Goal: Task Accomplishment & Management: Manage account settings

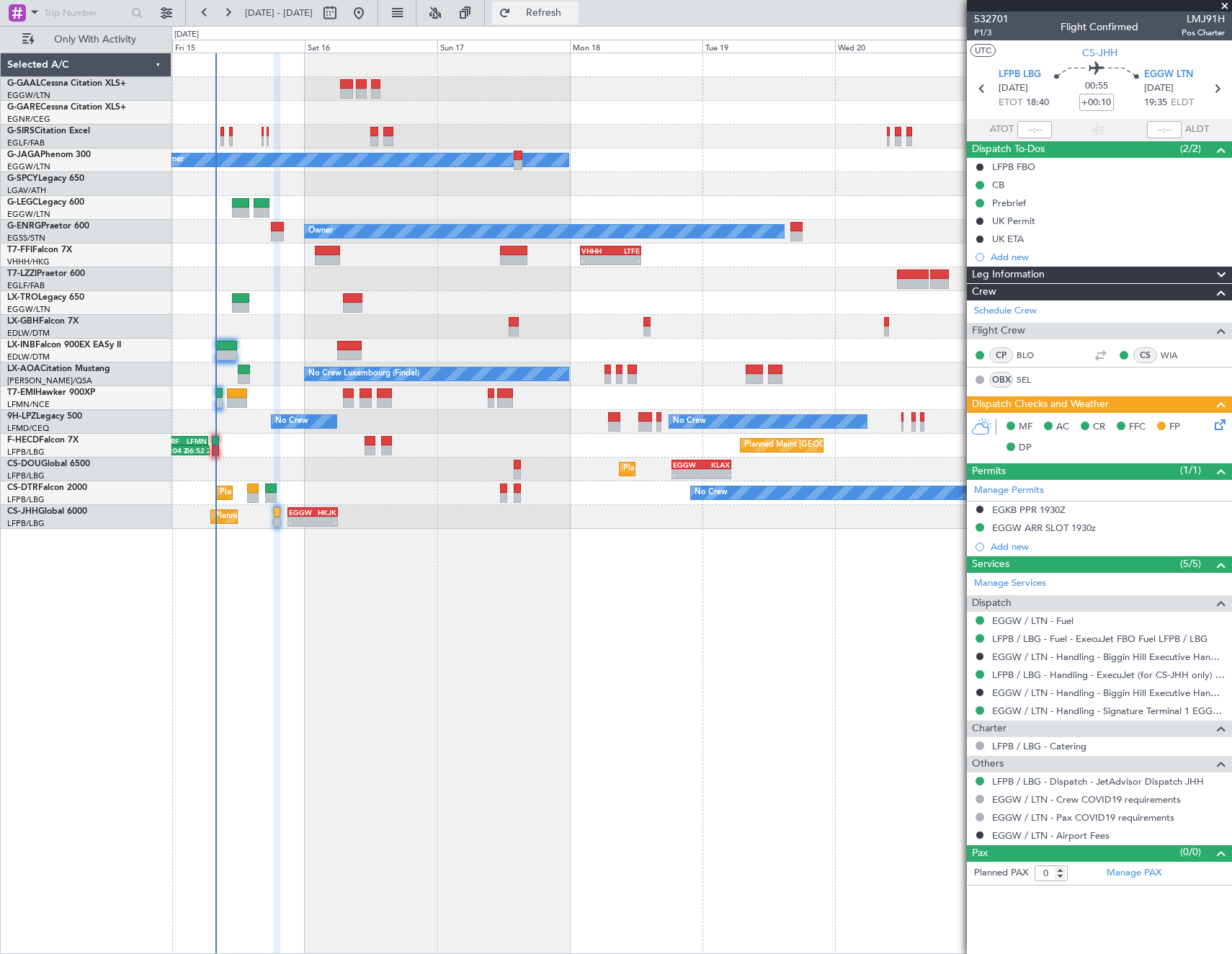
click at [574, 18] on span "Refresh" at bounding box center [544, 13] width 60 height 10
click at [574, 8] on span "Refresh" at bounding box center [544, 13] width 60 height 10
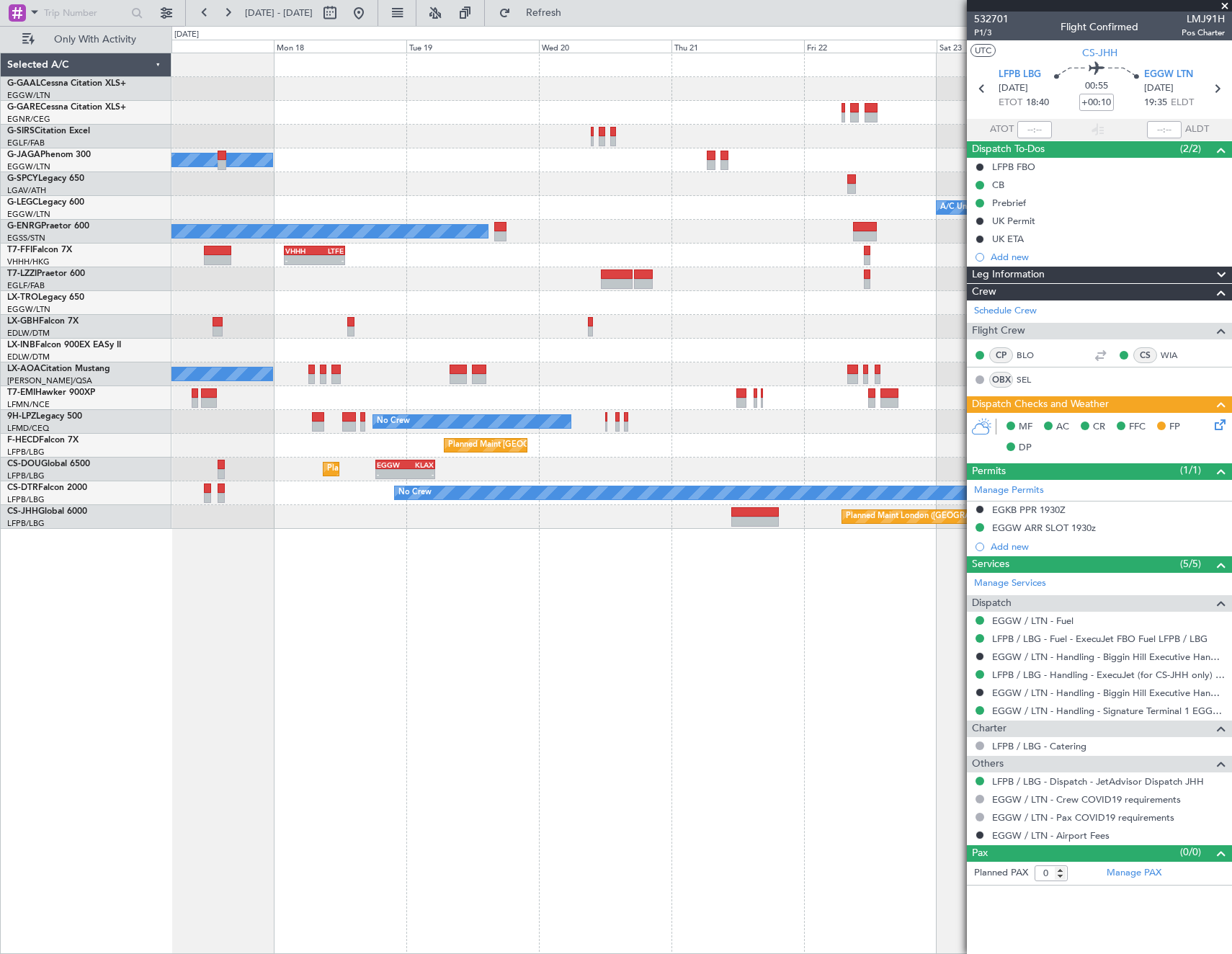
click at [468, 278] on div "Planned Maint Dusseldorf Owner A/C Unavailable [GEOGRAPHIC_DATA] ([GEOGRAPHIC_D…" at bounding box center [701, 291] width 1060 height 476
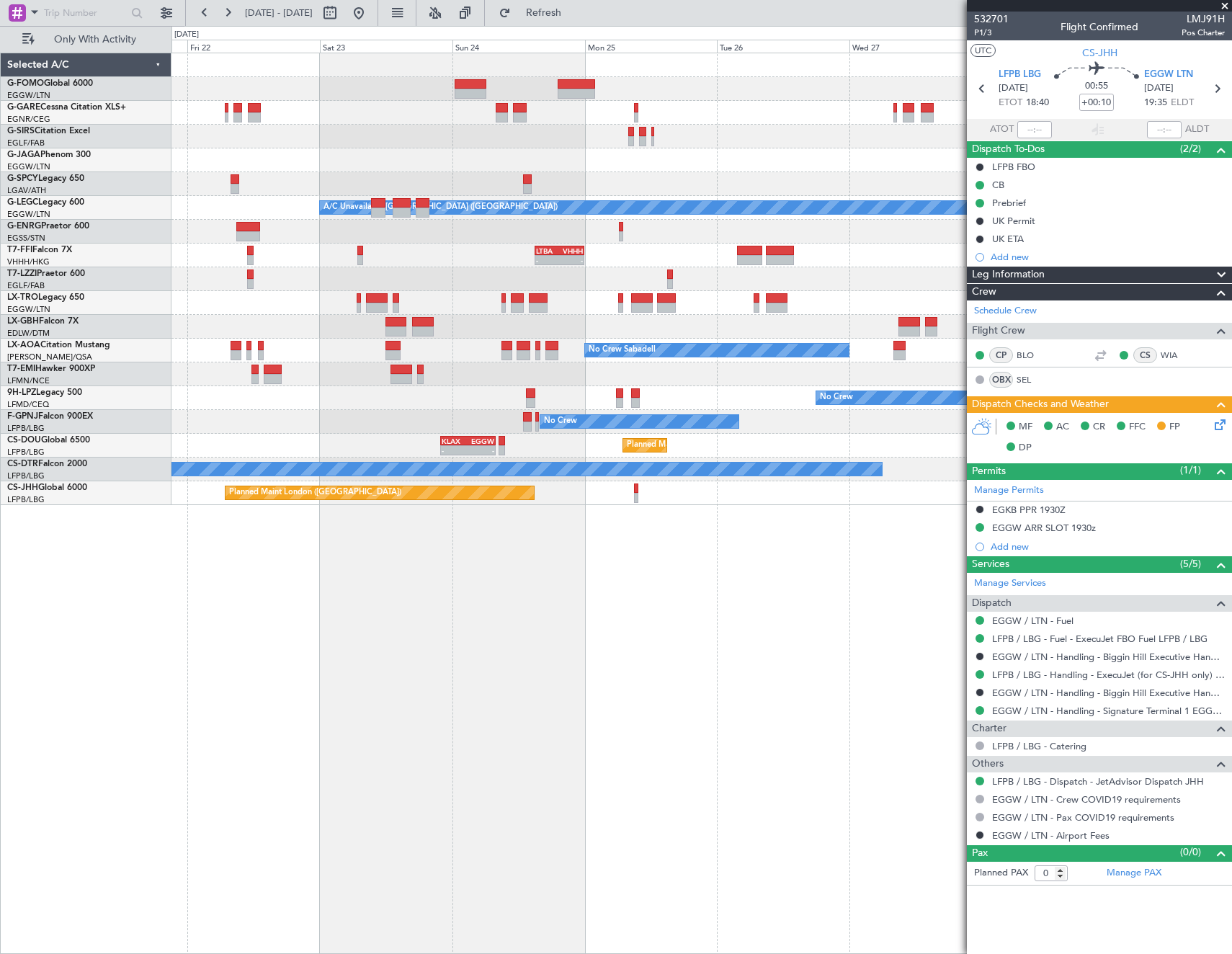
click at [284, 296] on div "A/C Unavailable [GEOGRAPHIC_DATA] ([GEOGRAPHIC_DATA]) - - LTBA 15:00 Z VHHH 00:…" at bounding box center [701, 279] width 1060 height 452
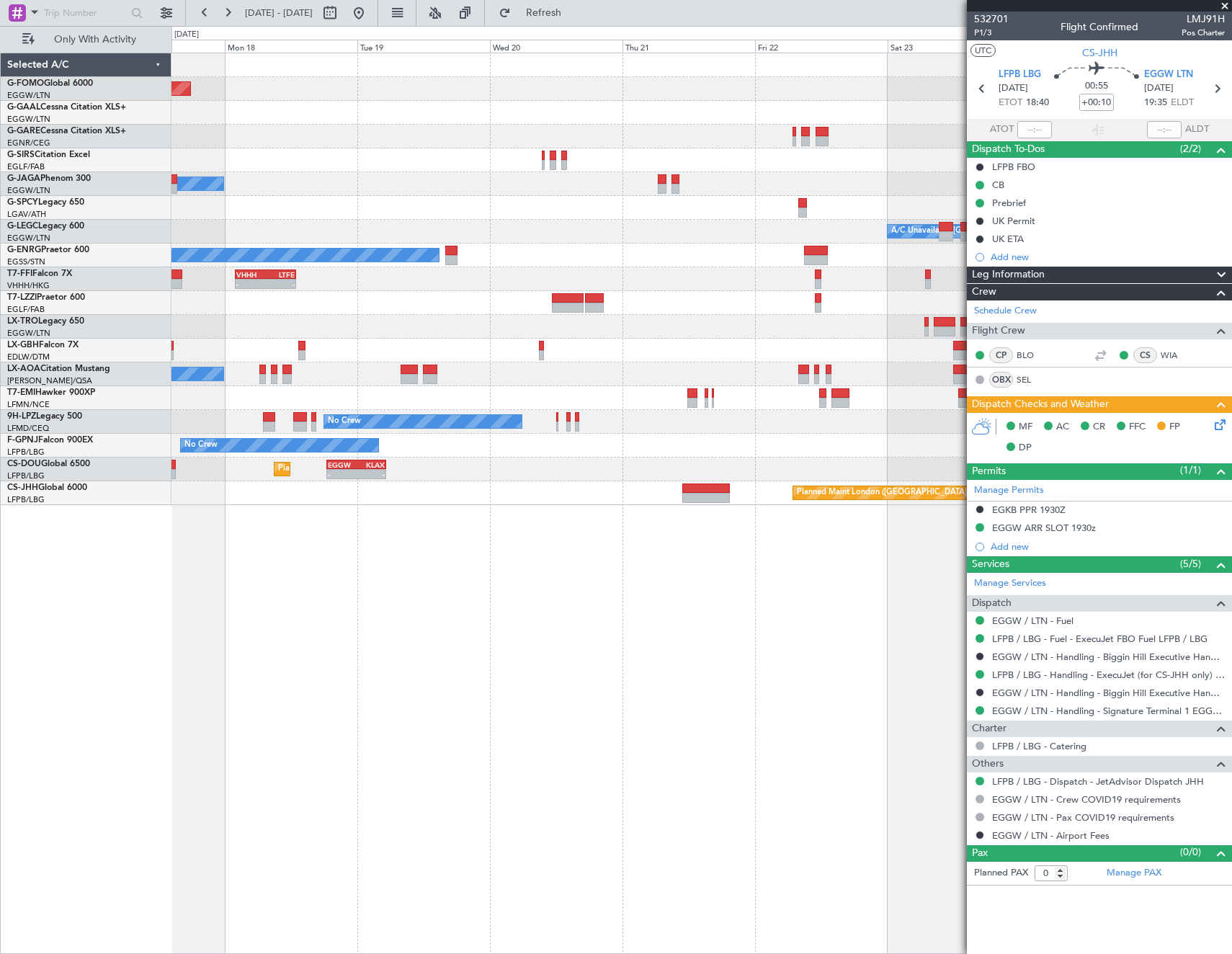
click at [864, 275] on div "Planned Maint Windsor Locks ([PERSON_NAME] Intl) Planned [GEOGRAPHIC_DATA] Owne…" at bounding box center [701, 279] width 1060 height 452
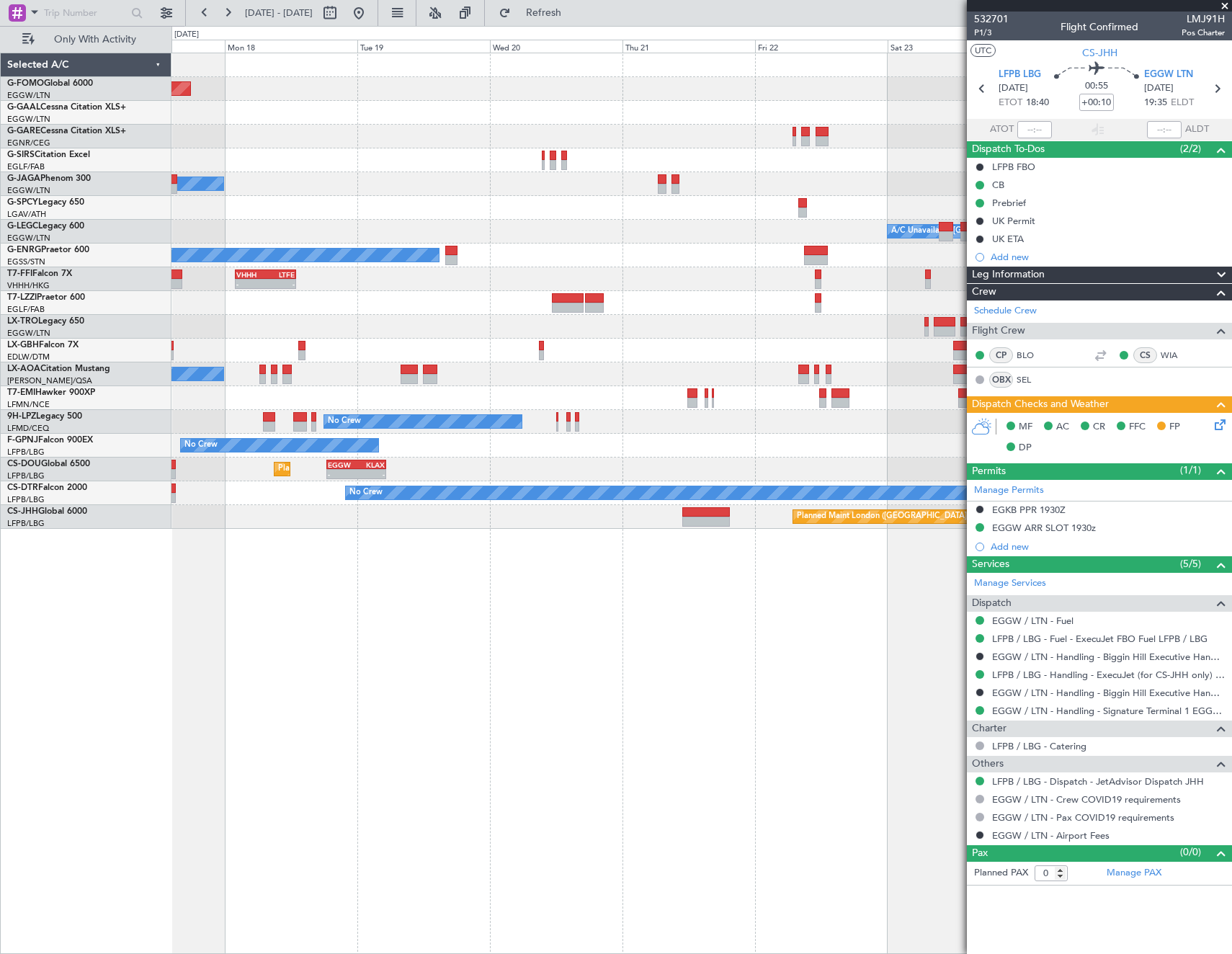
click at [778, 176] on div "Owner" at bounding box center [701, 184] width 1060 height 24
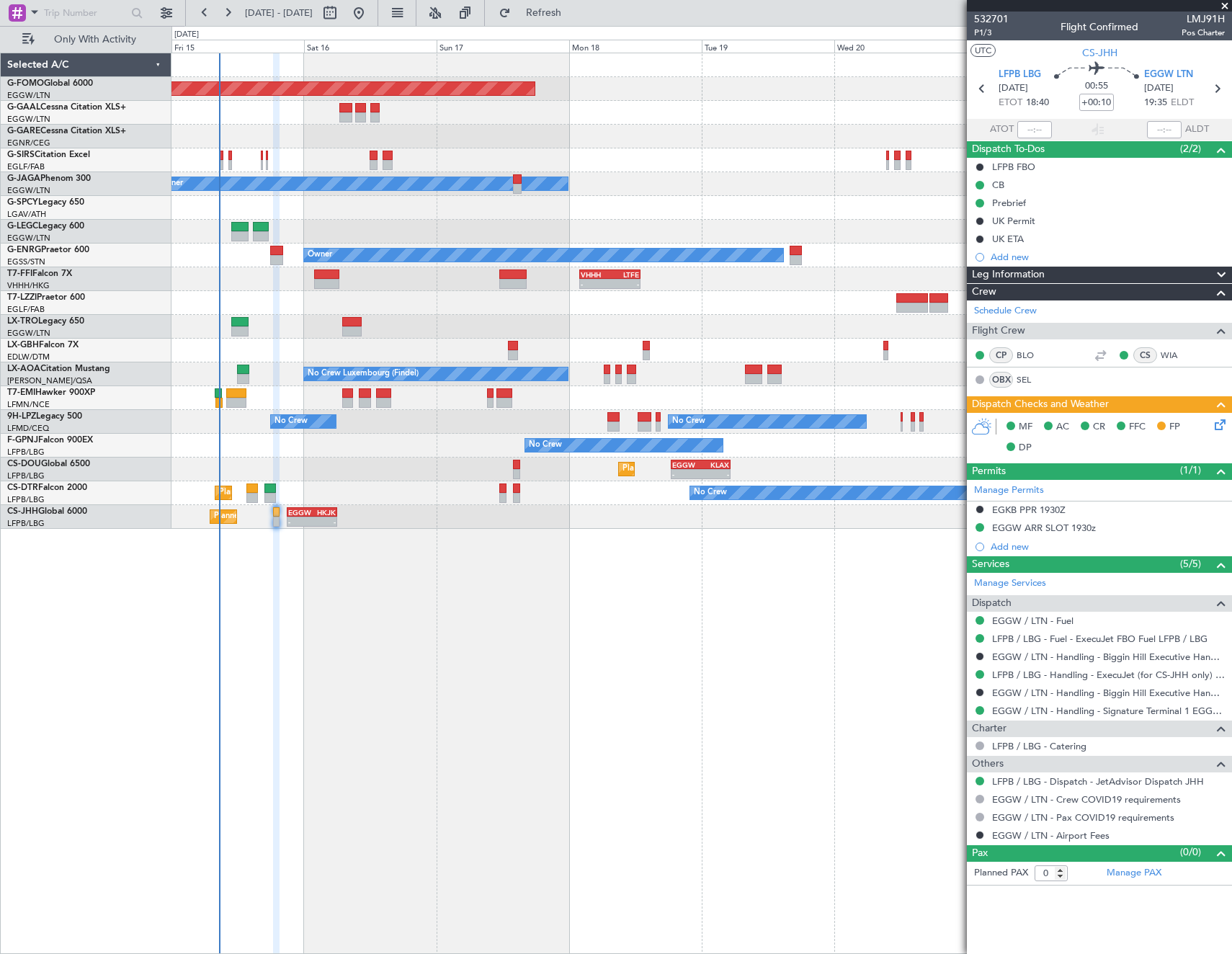
click at [219, 147] on div "Planned Maint Windsor Locks ([PERSON_NAME] Intl) Planned Maint Planned Maint [G…" at bounding box center [701, 291] width 1060 height 476
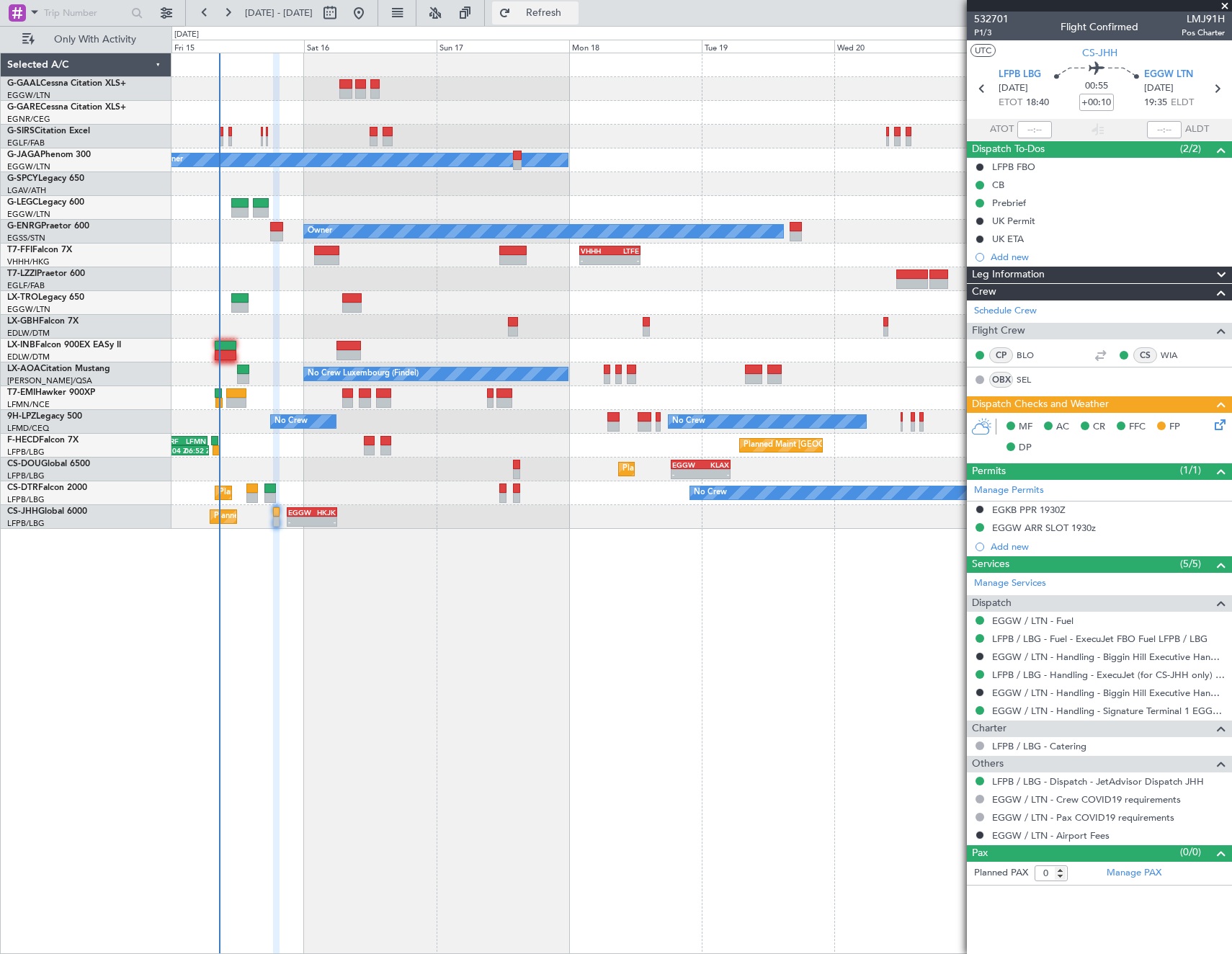
click at [574, 18] on span "Refresh" at bounding box center [544, 13] width 60 height 10
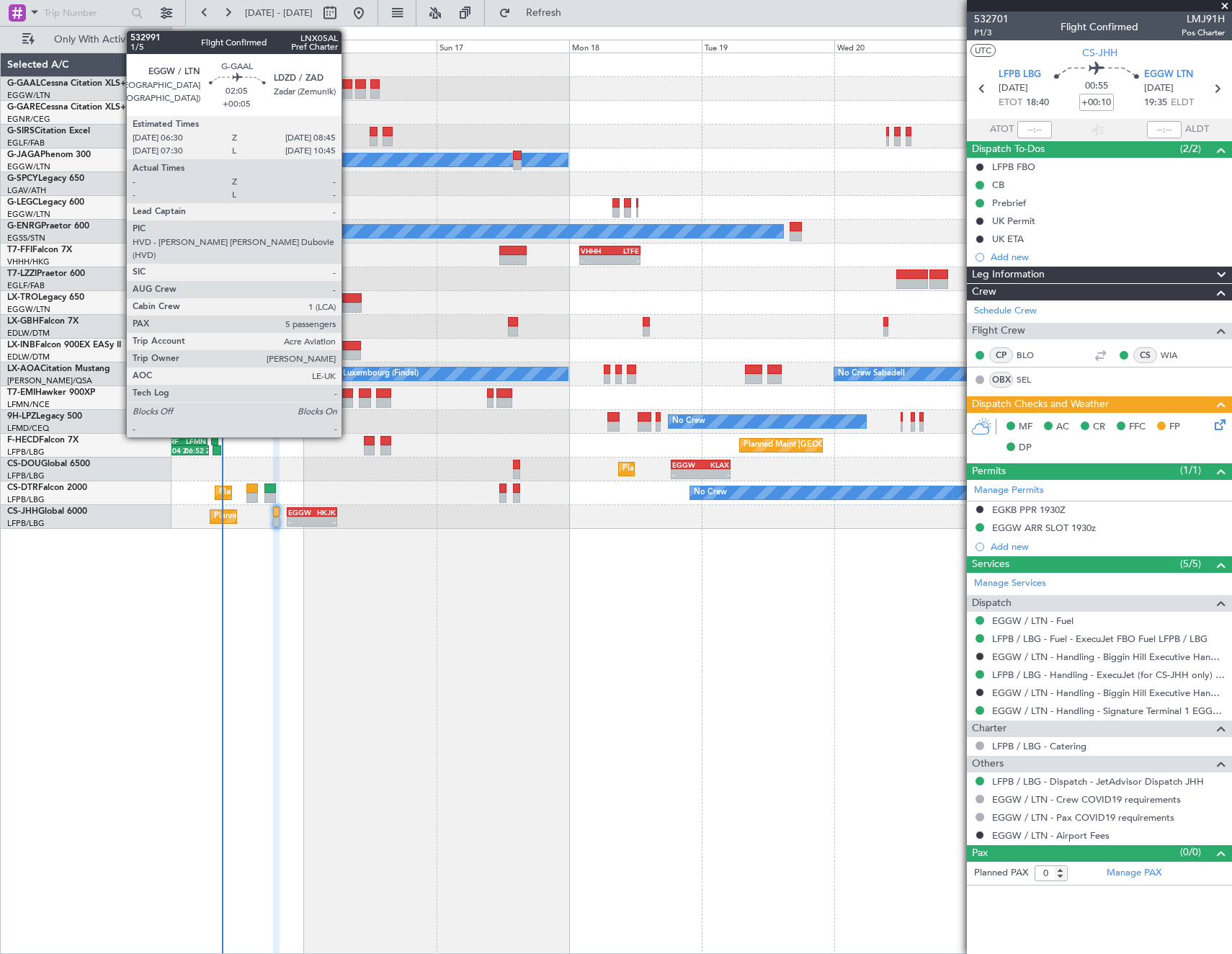
click at [348, 83] on div at bounding box center [345, 84] width 13 height 10
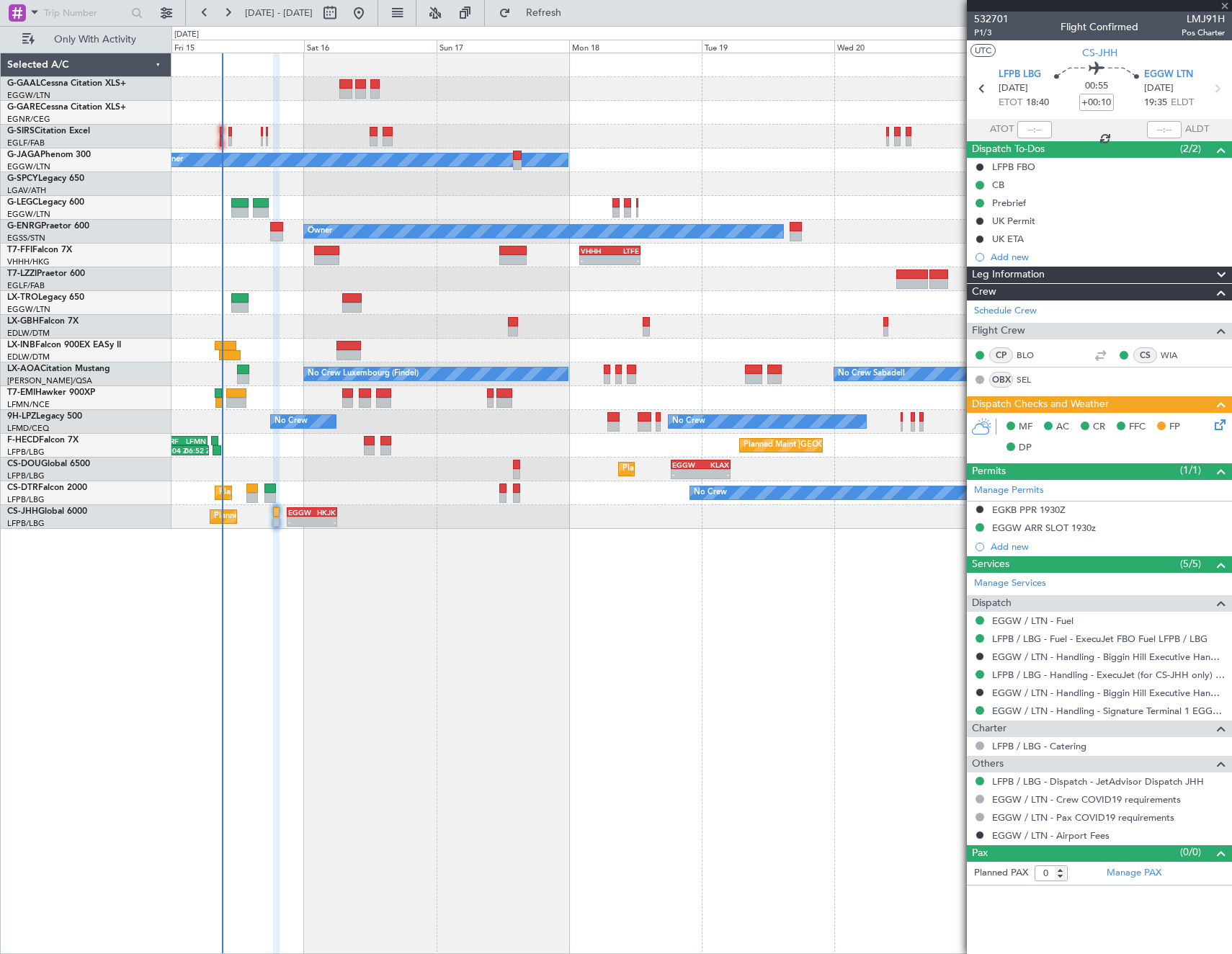
type input "+00:05"
type input "5"
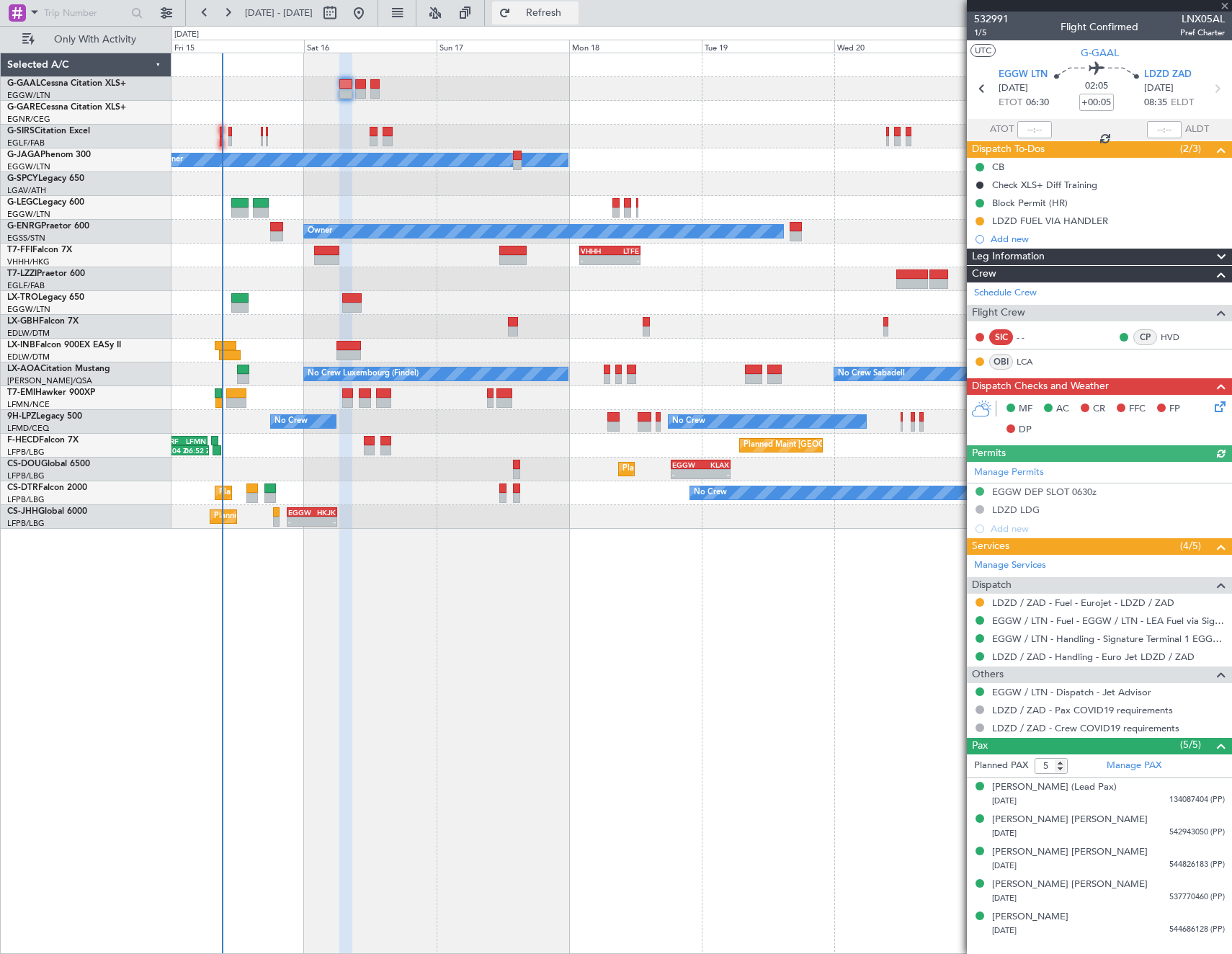
click at [554, 10] on button "Refresh" at bounding box center [536, 12] width 87 height 23
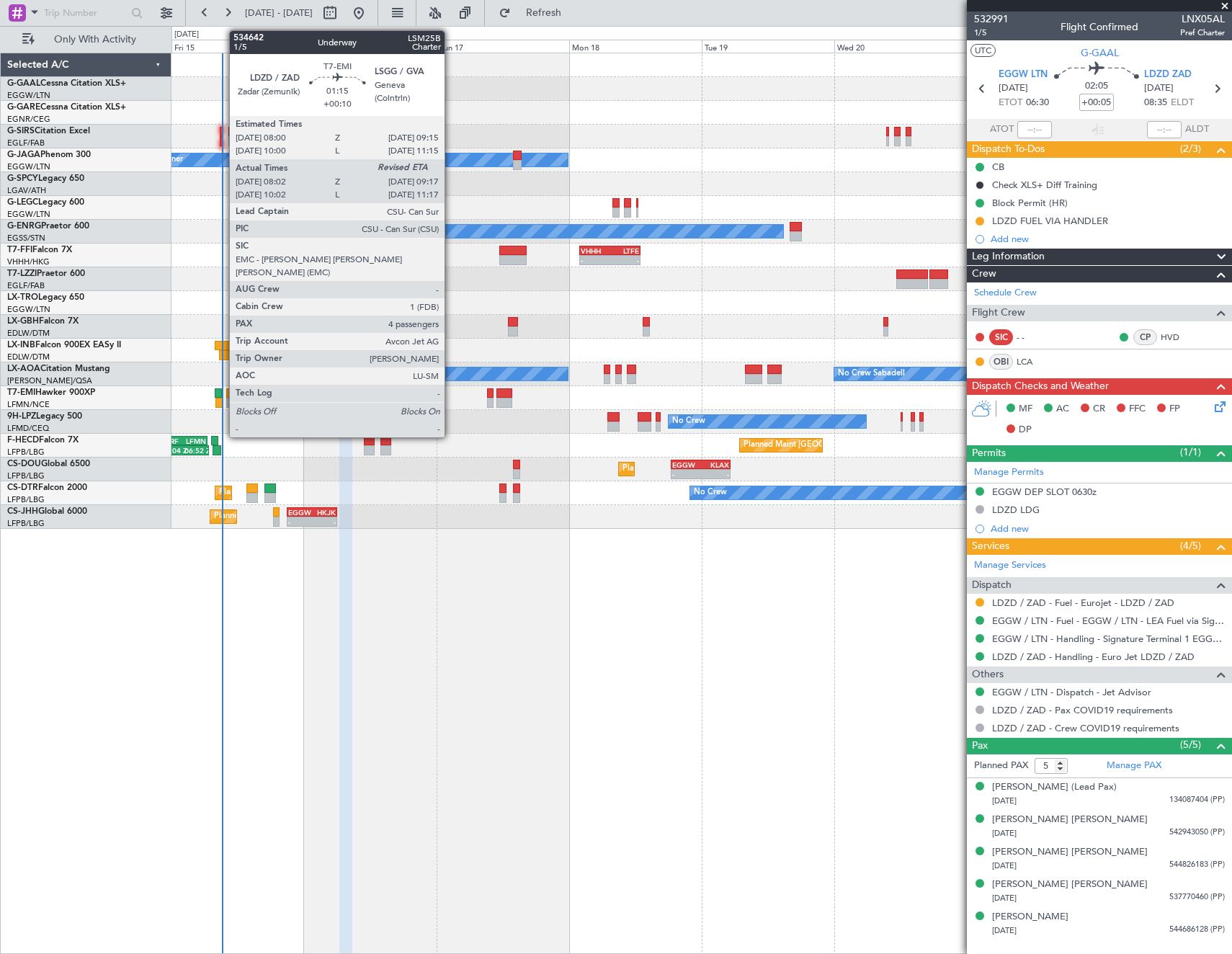
click at [222, 401] on div at bounding box center [218, 403] width 7 height 10
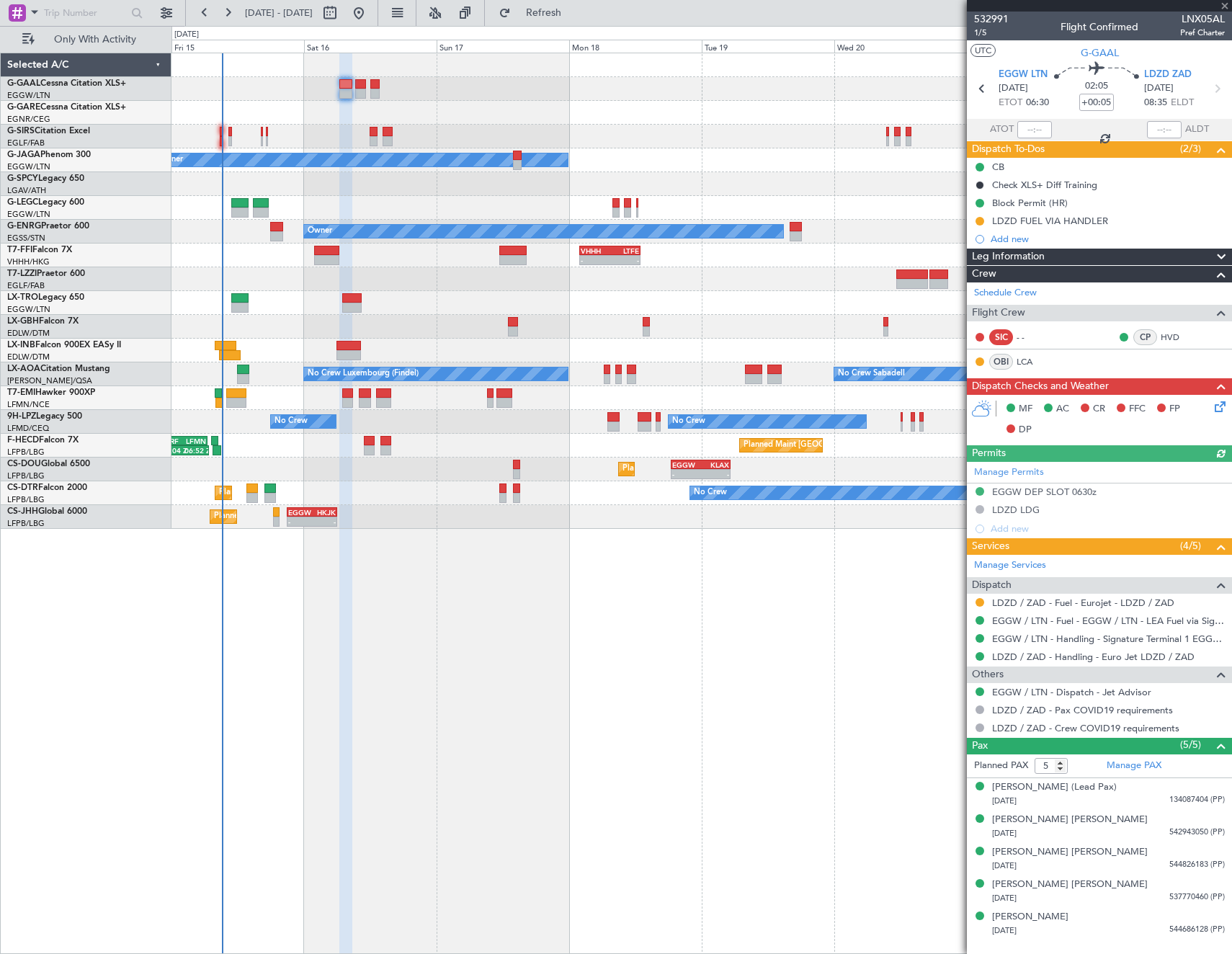
type input "+00:10"
type input "08:02"
type input "4"
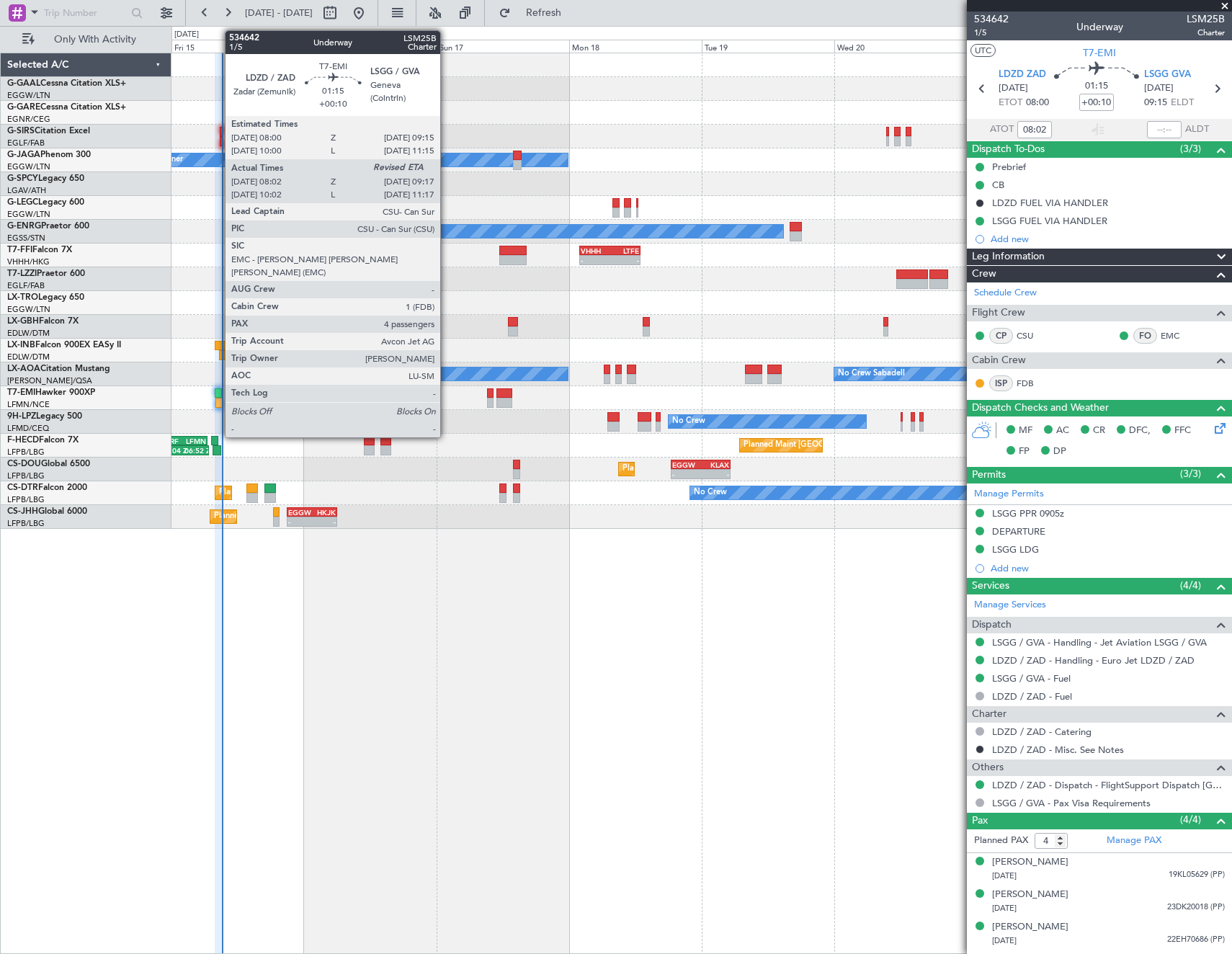
click at [218, 389] on div at bounding box center [218, 394] width 7 height 10
click at [216, 394] on div at bounding box center [218, 394] width 7 height 10
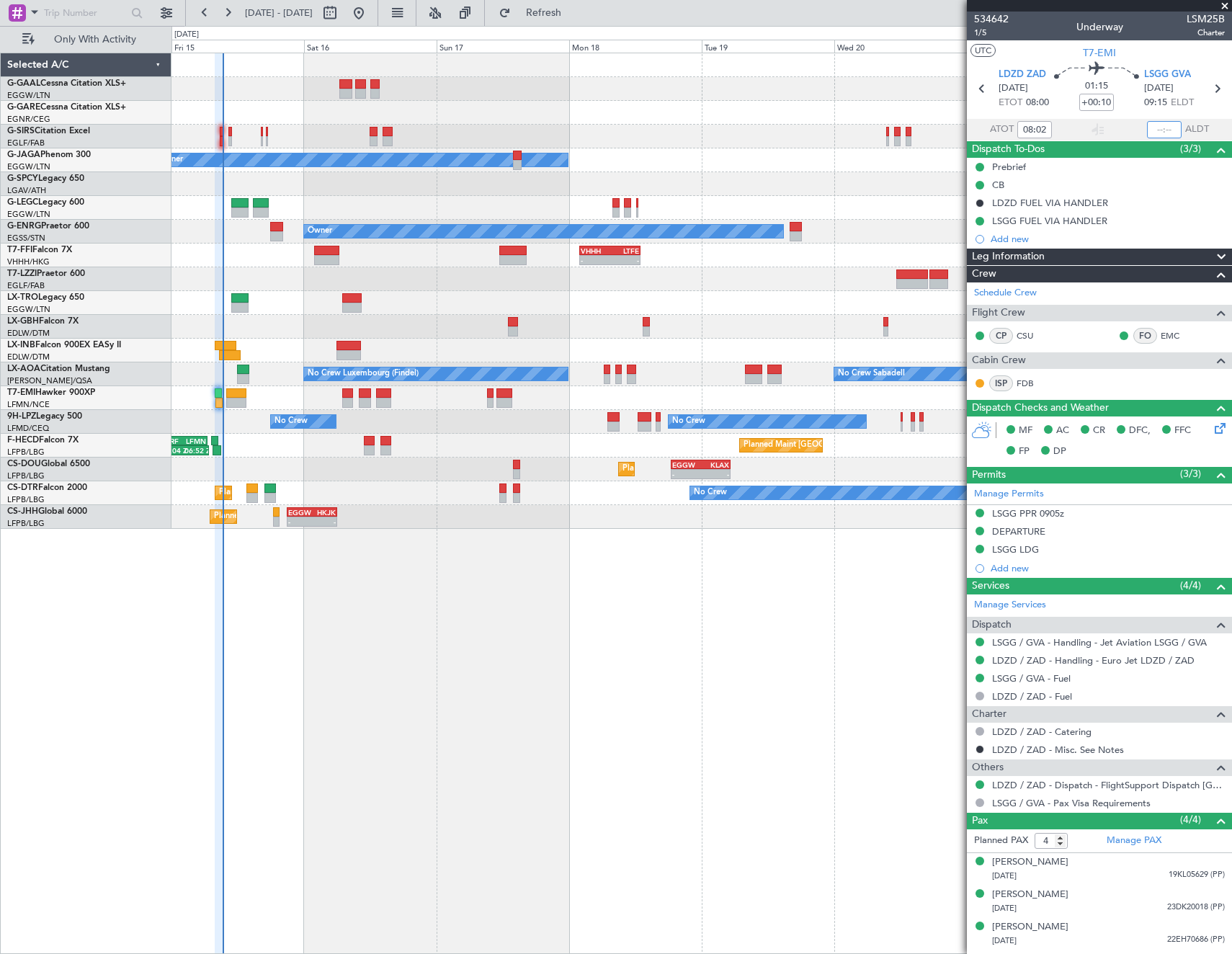
click at [1152, 128] on input "text" at bounding box center [1164, 130] width 35 height 18
click at [1152, 52] on section "UTC T7-EMI" at bounding box center [1100, 51] width 265 height 22
type input "09:16"
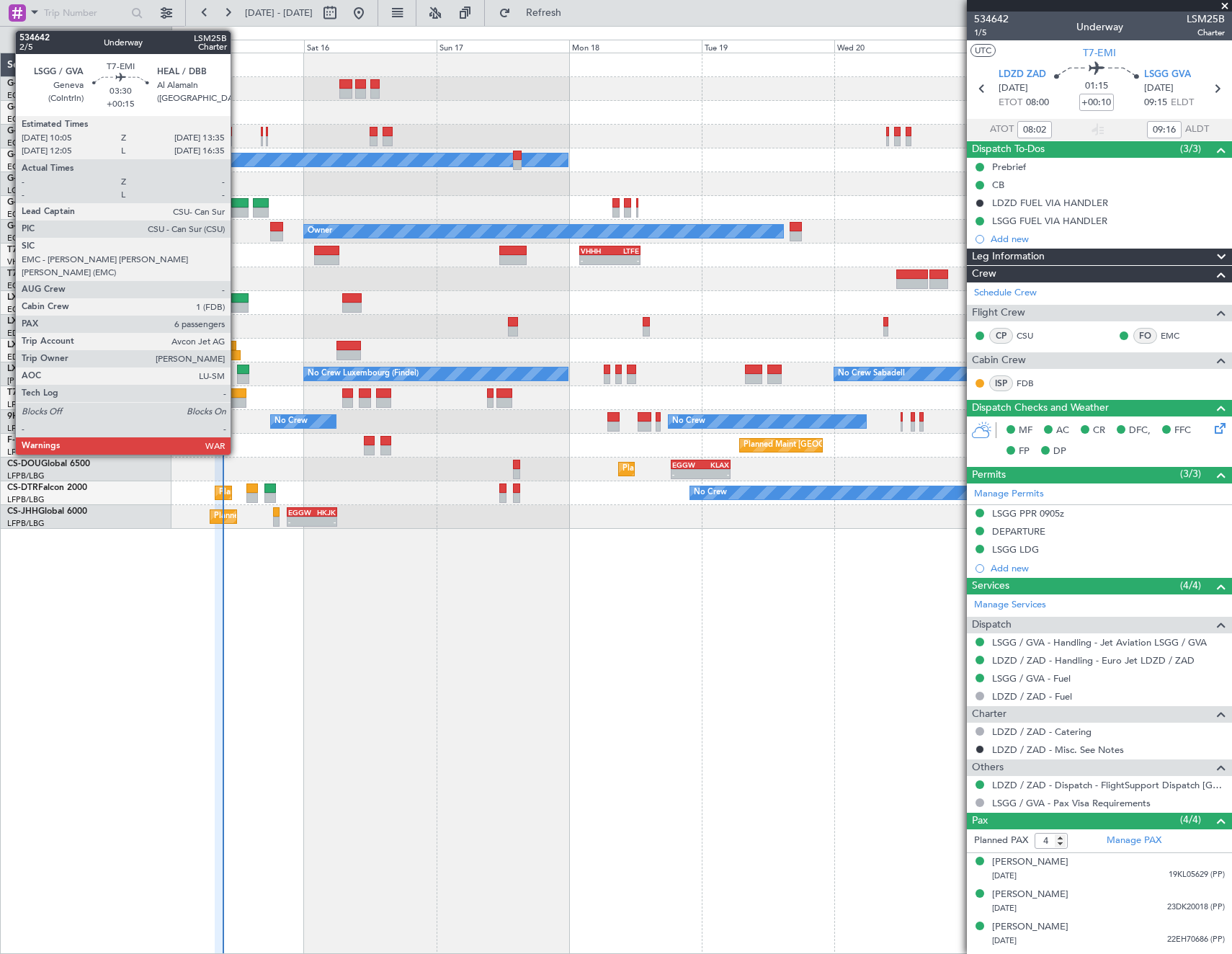
click at [237, 403] on div at bounding box center [236, 403] width 20 height 10
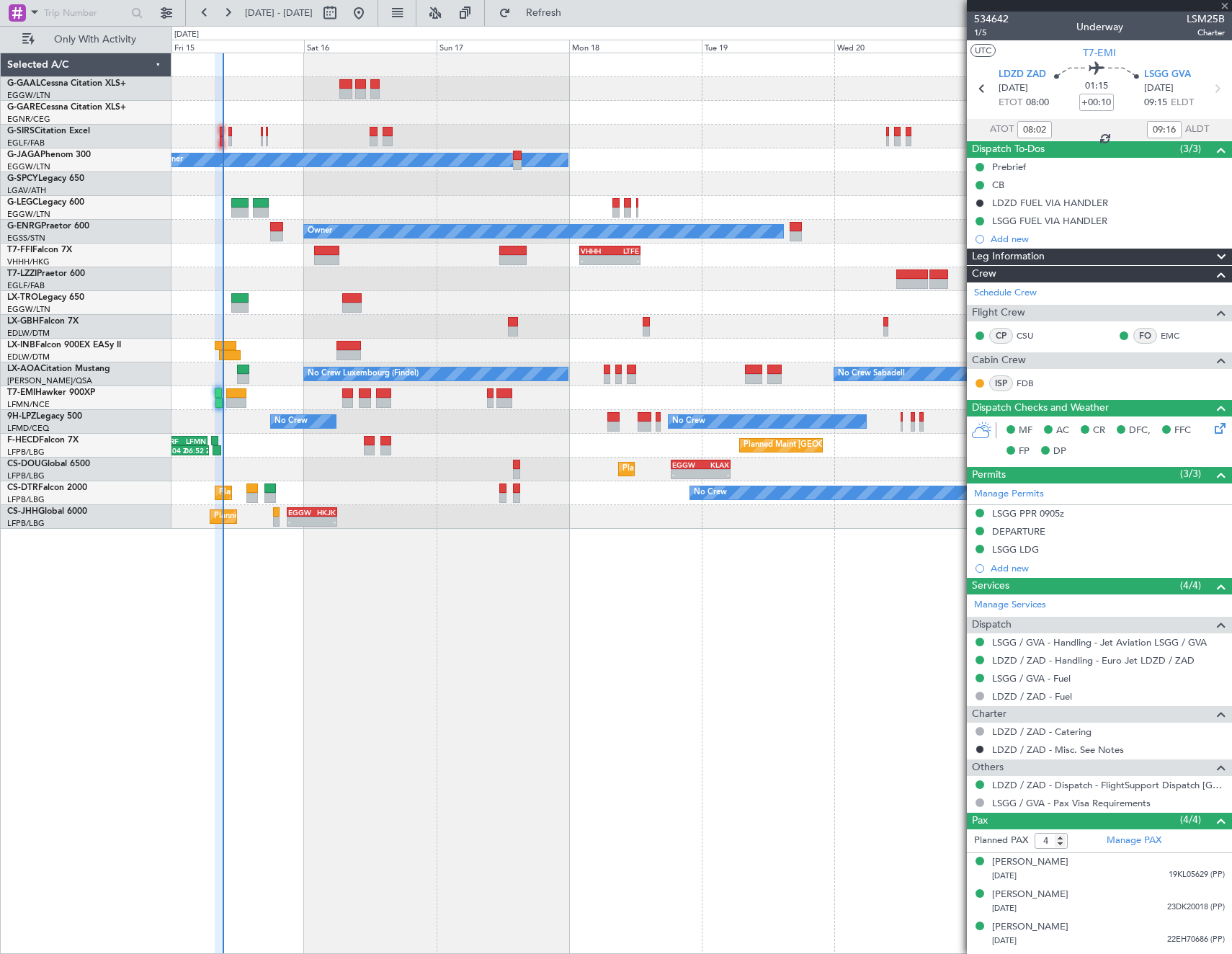
type input "+00:15"
type input "6"
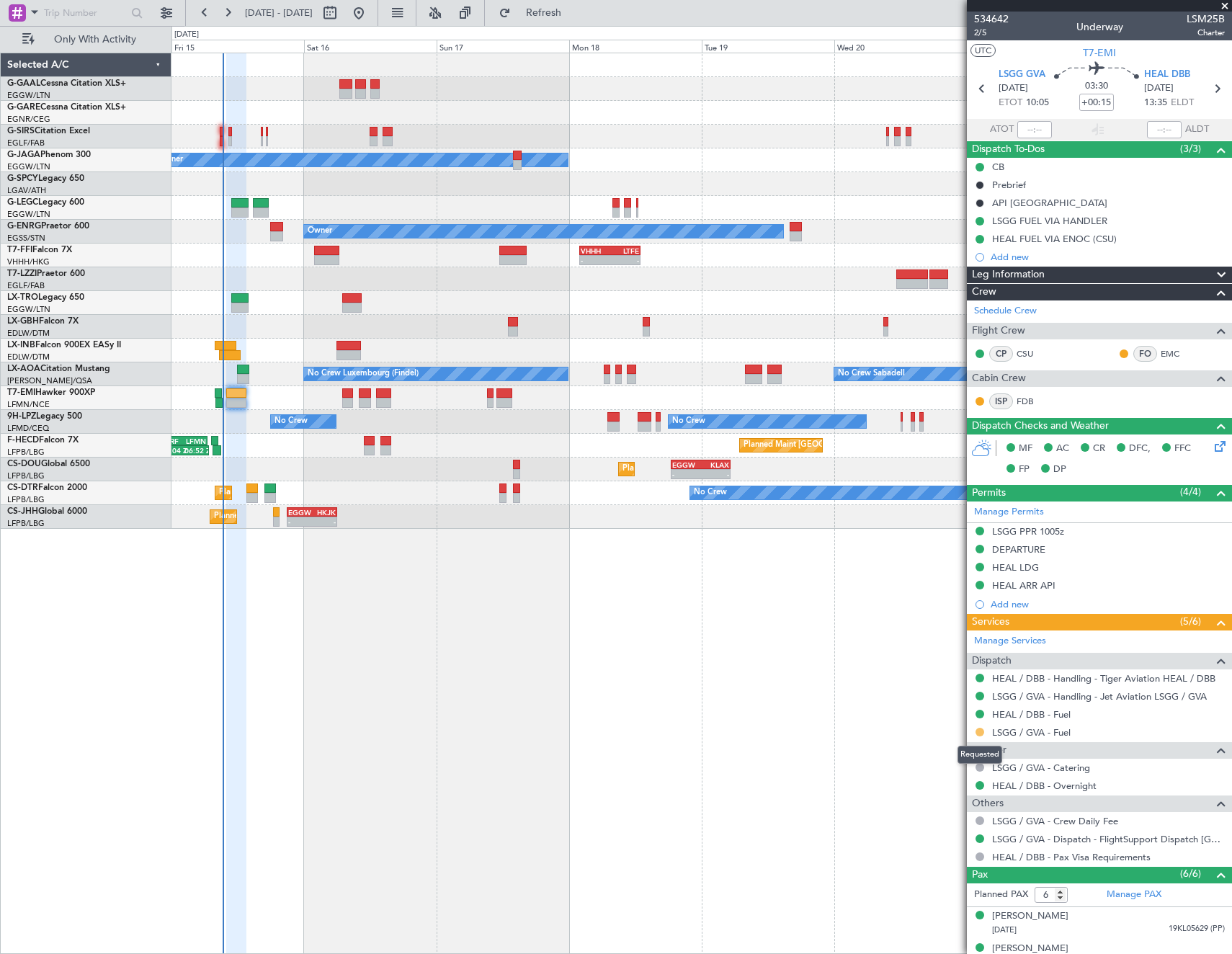
click at [980, 730] on button at bounding box center [979, 732] width 9 height 9
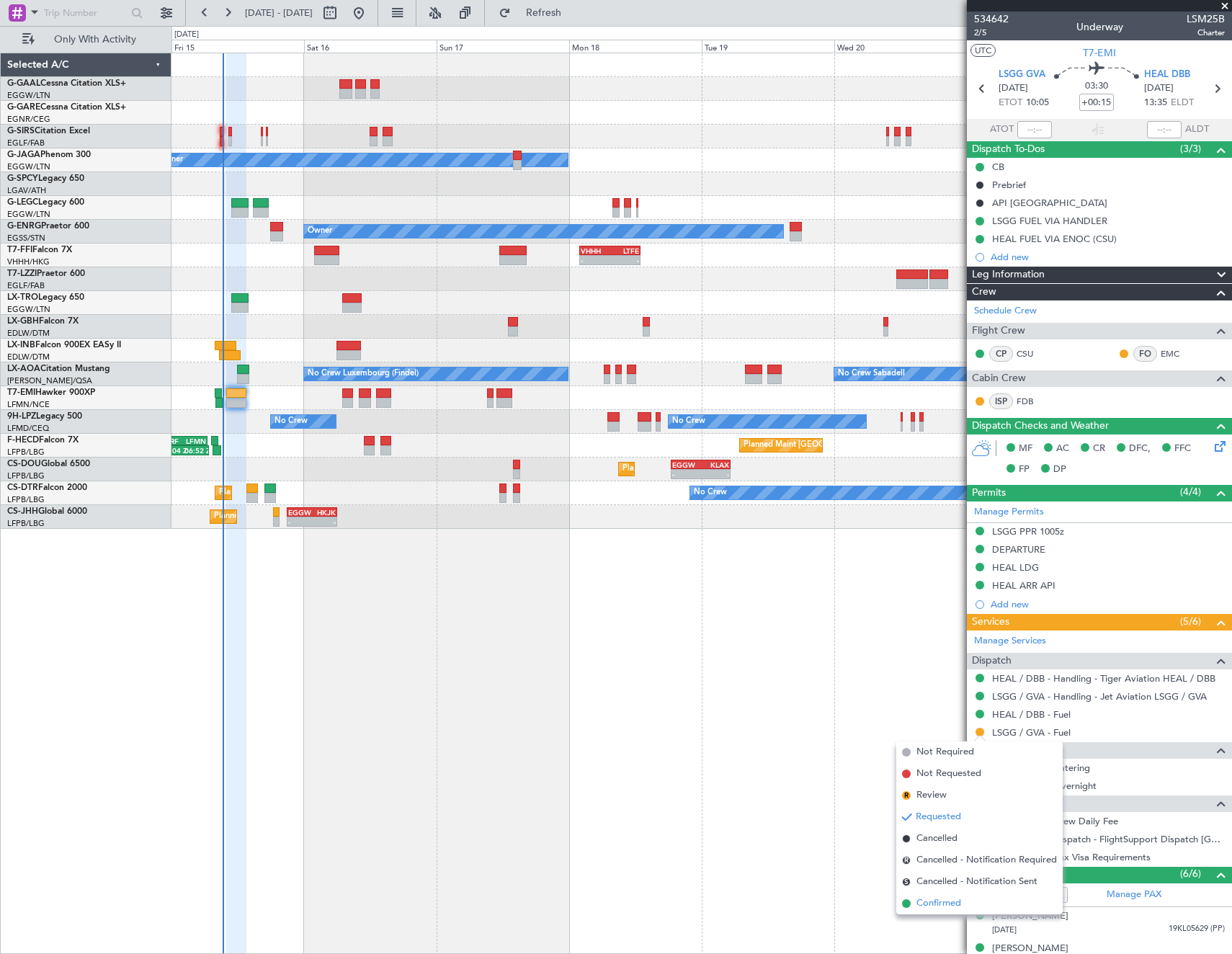
click at [962, 904] on li "Confirmed" at bounding box center [979, 904] width 167 height 22
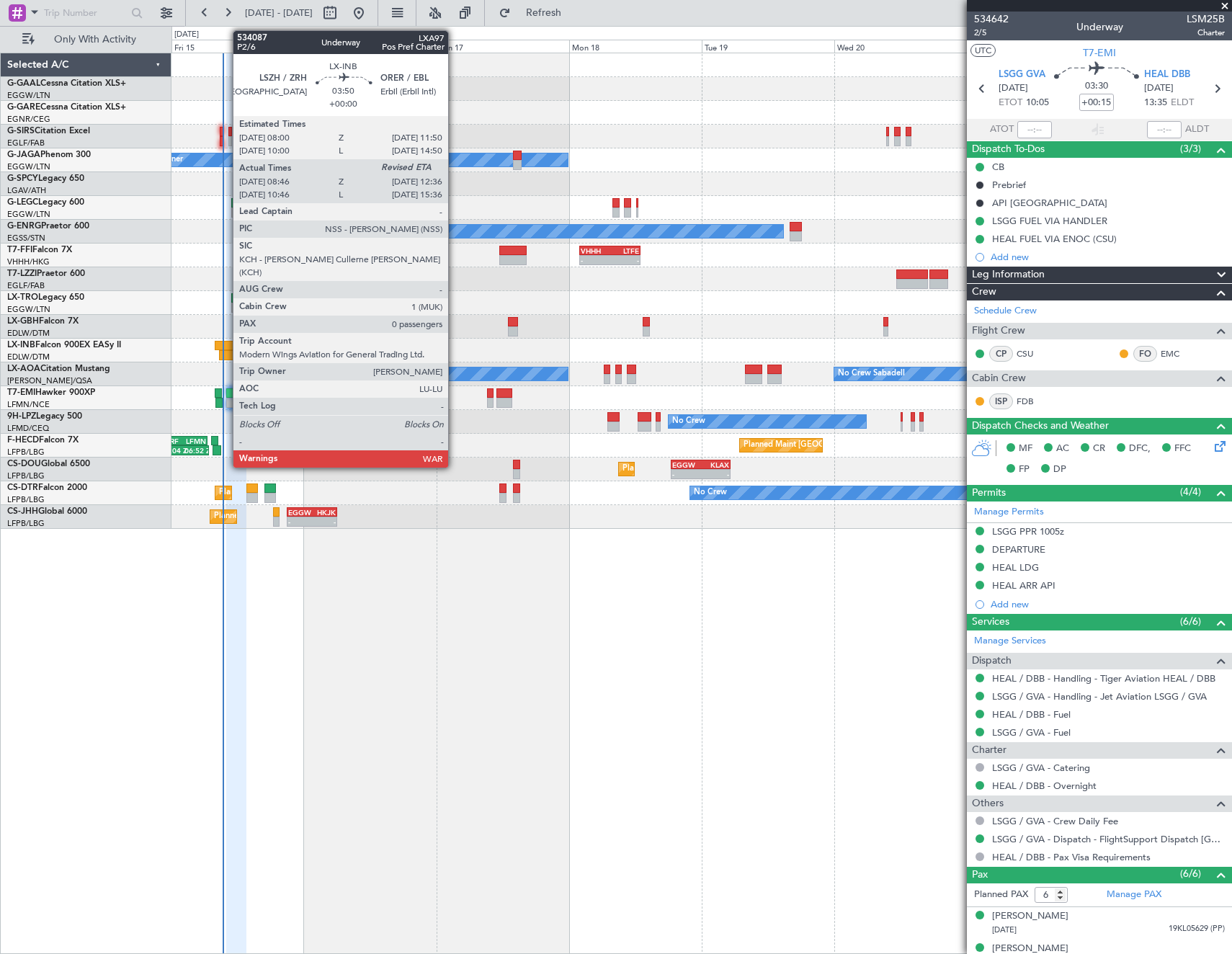
click at [226, 352] on div at bounding box center [230, 355] width 22 height 10
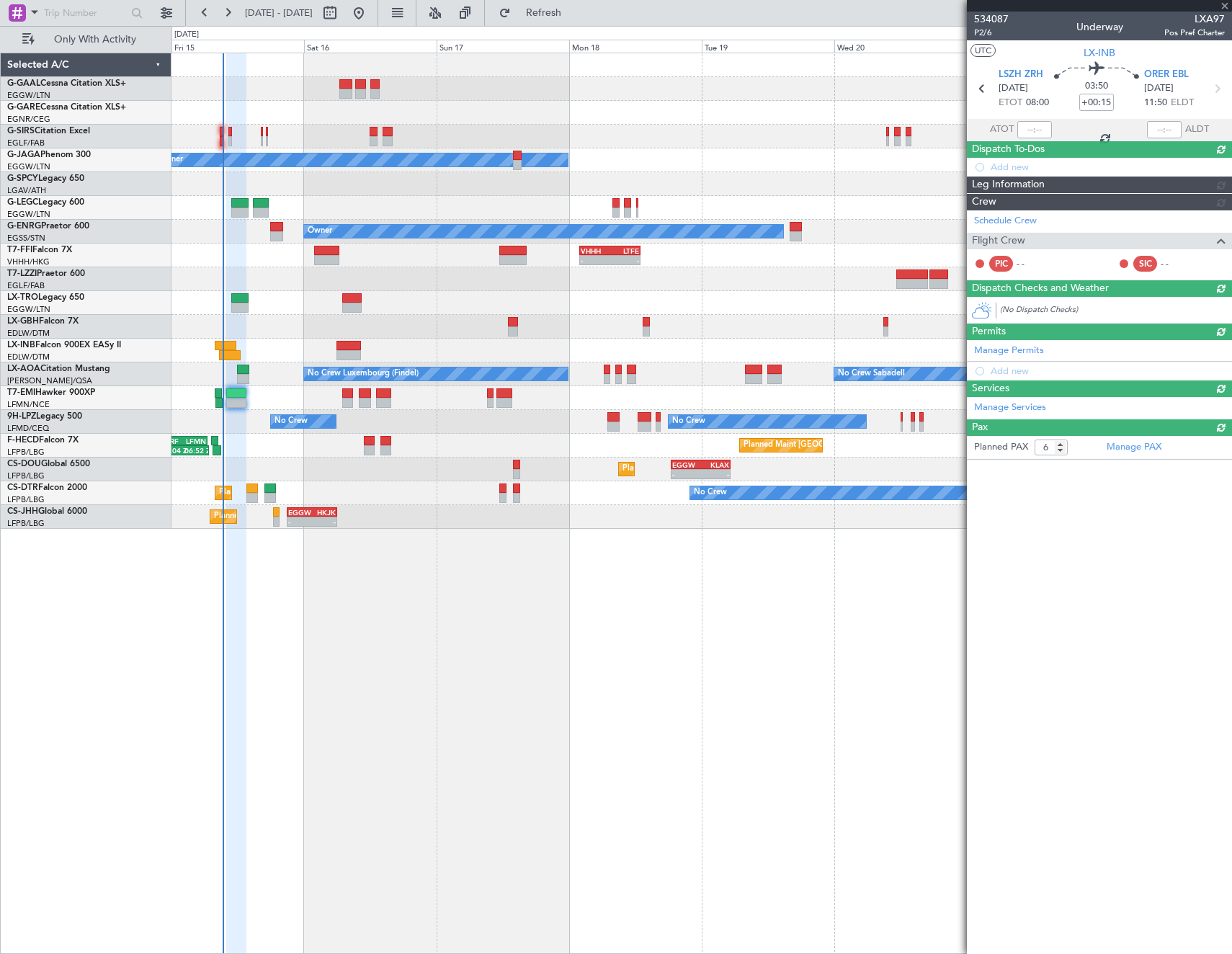
type input "08:46"
type input "0"
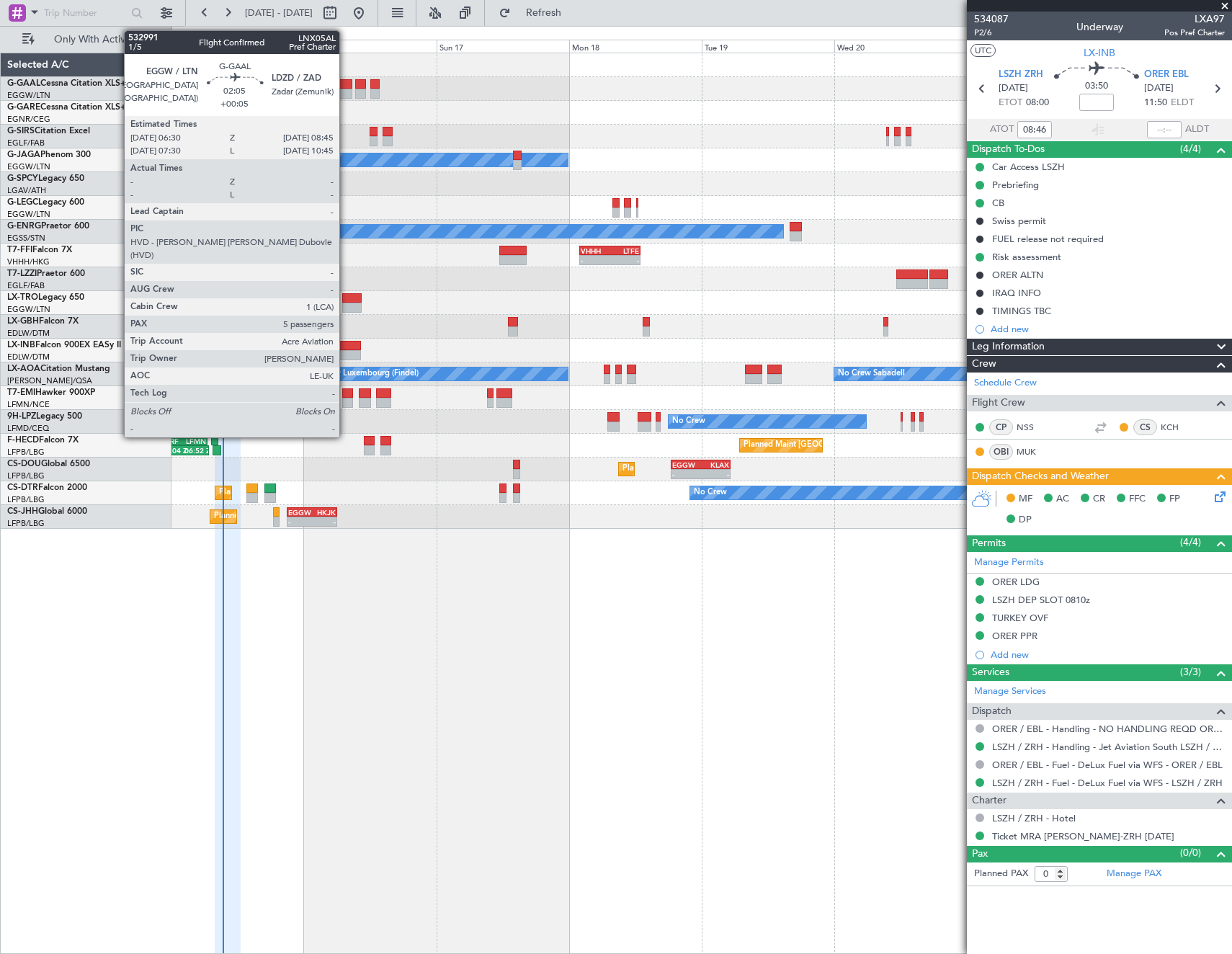
click at [346, 87] on div at bounding box center [345, 84] width 13 height 10
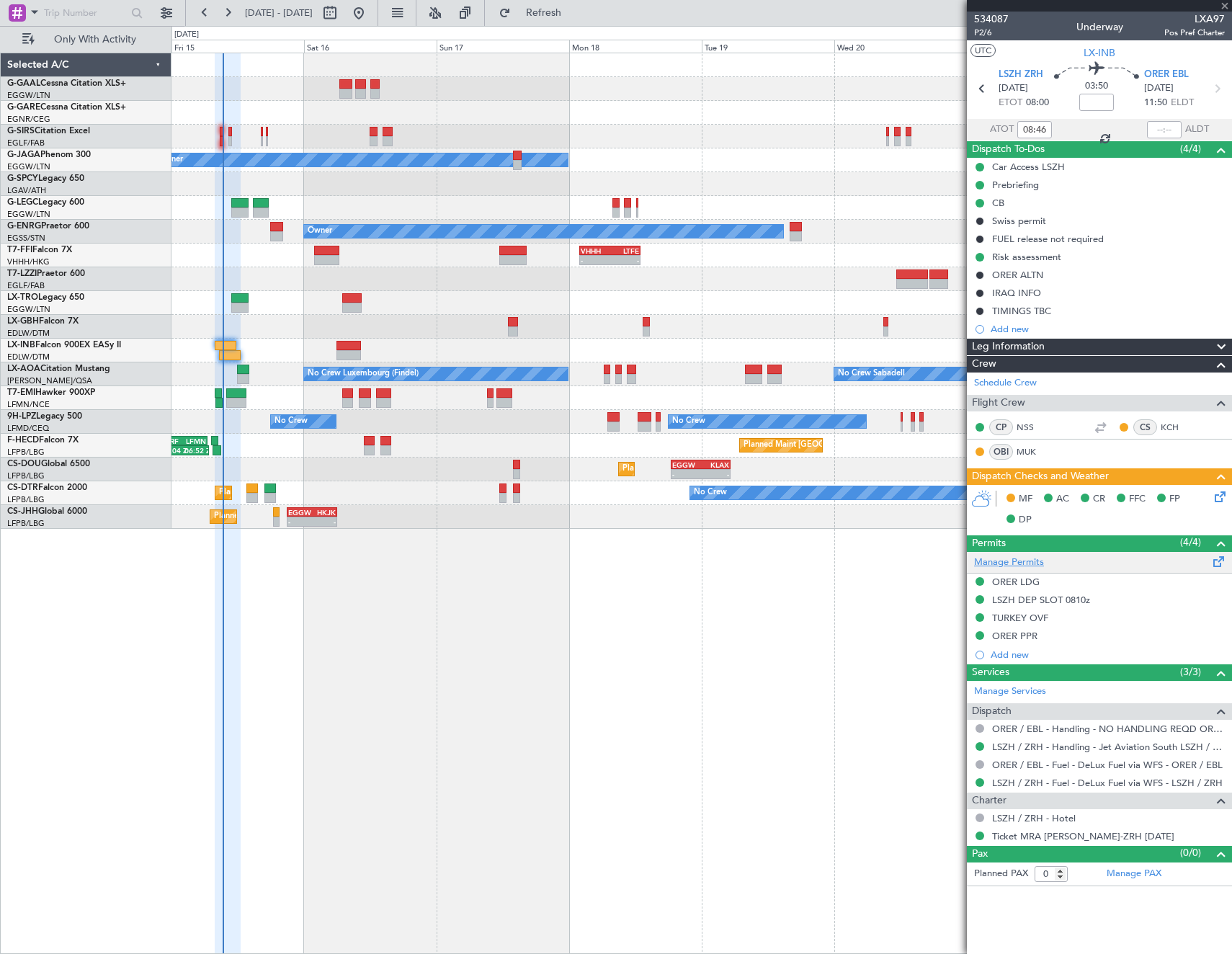
type input "+00:05"
type input "5"
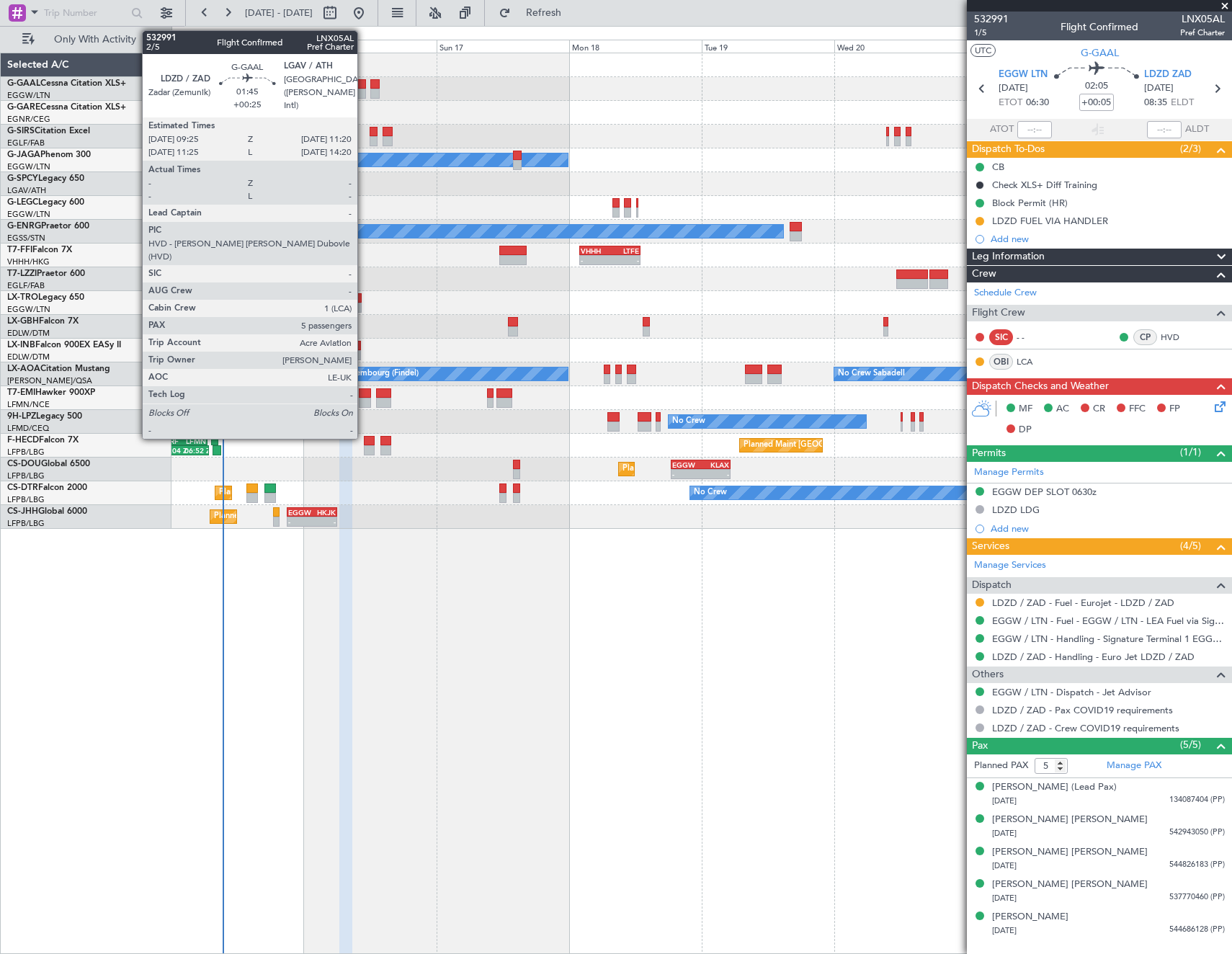
click at [364, 91] on div at bounding box center [360, 94] width 11 height 10
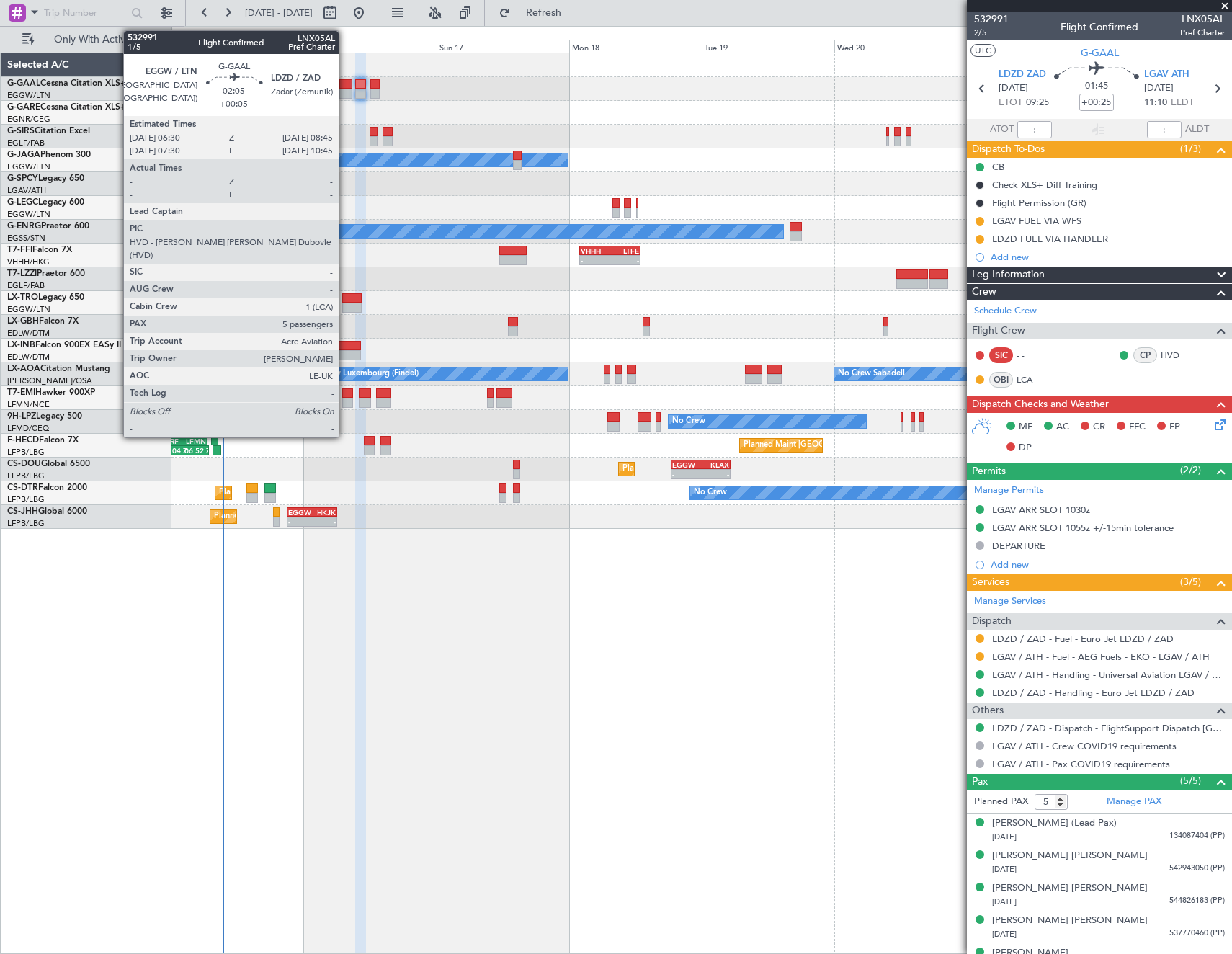
click at [345, 87] on div at bounding box center [345, 84] width 13 height 10
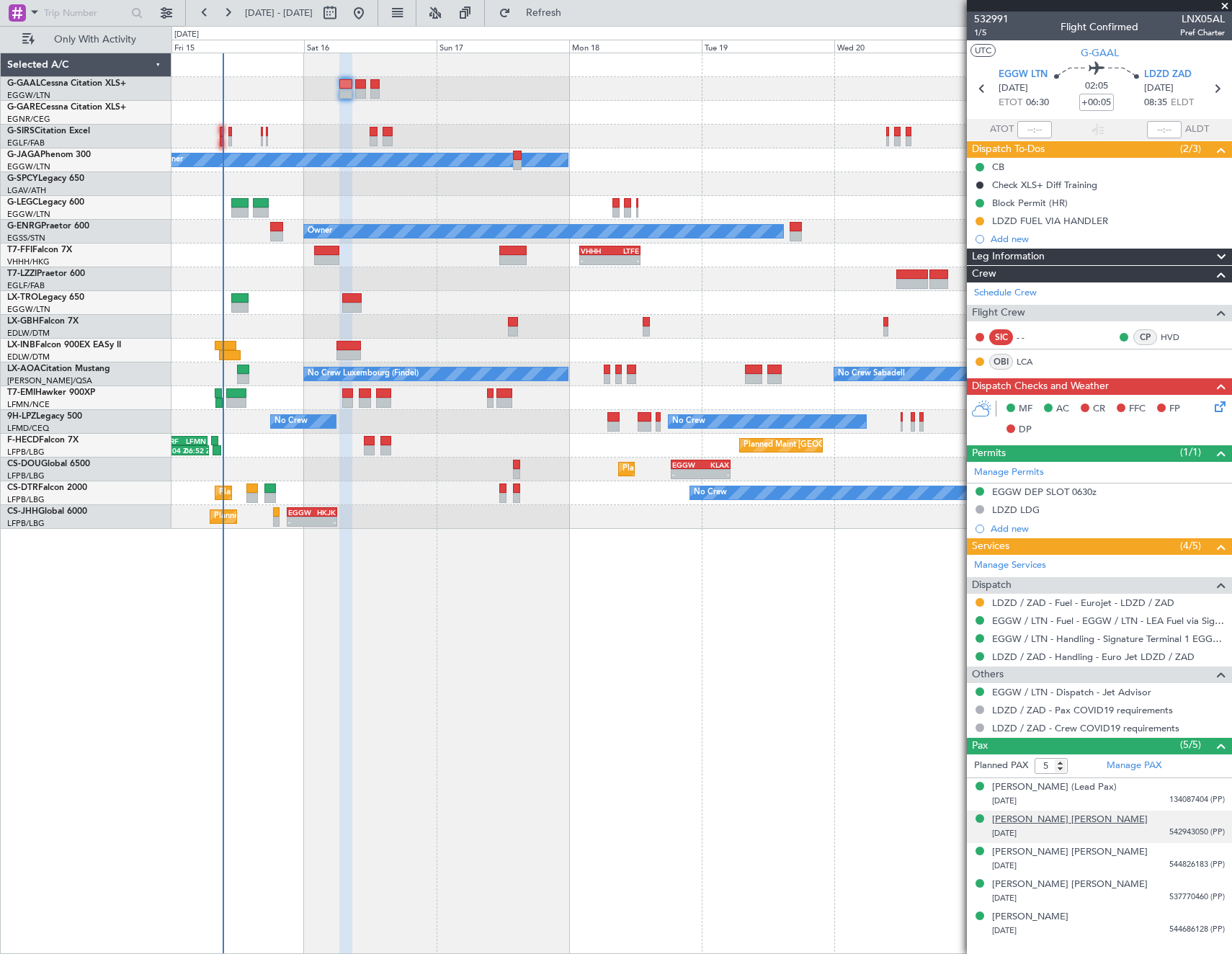
click at [1071, 822] on div "[PERSON_NAME] [PERSON_NAME]" at bounding box center [1070, 820] width 156 height 15
click at [1212, 850] on img at bounding box center [1218, 850] width 13 height 13
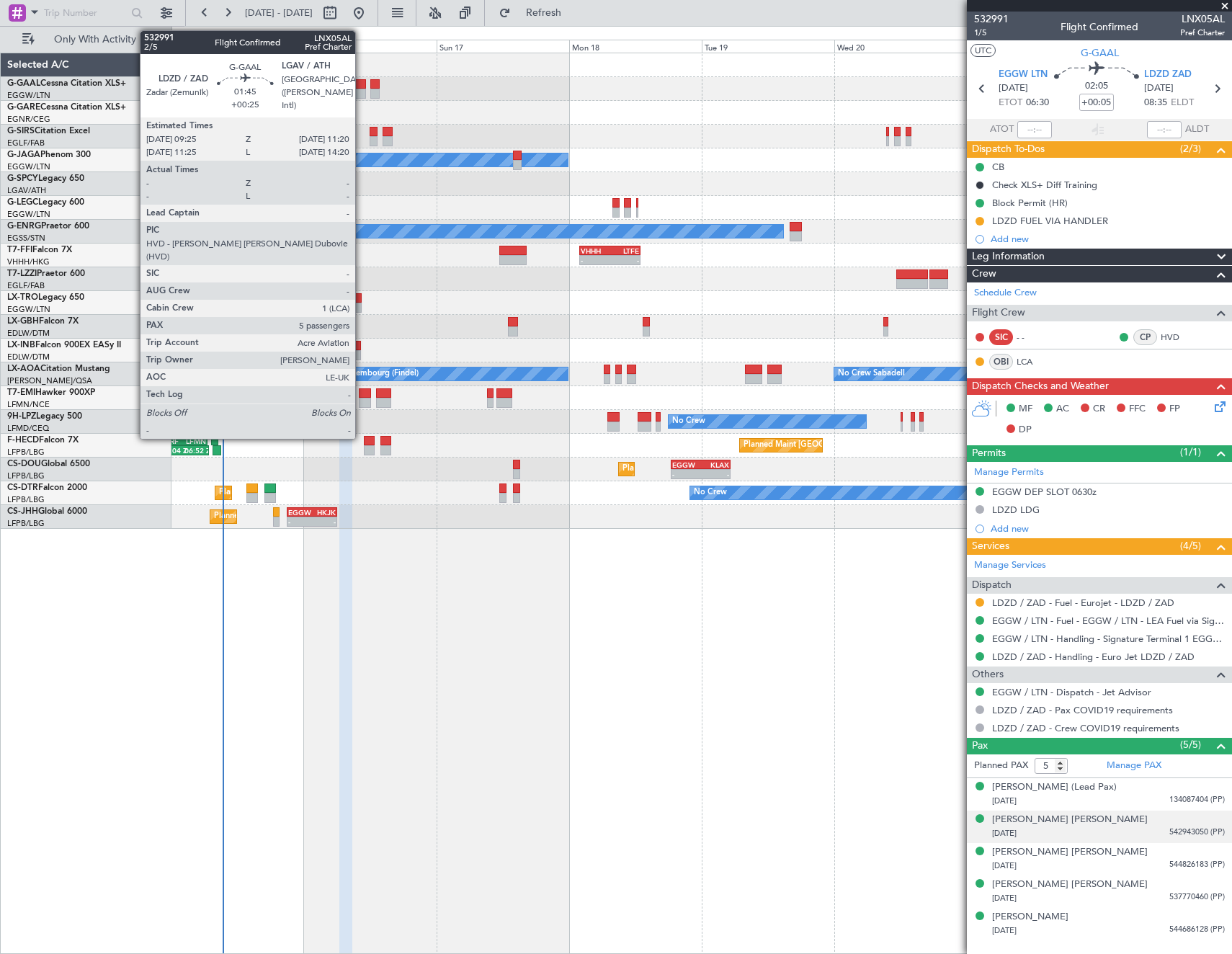
click at [362, 93] on div at bounding box center [360, 94] width 11 height 10
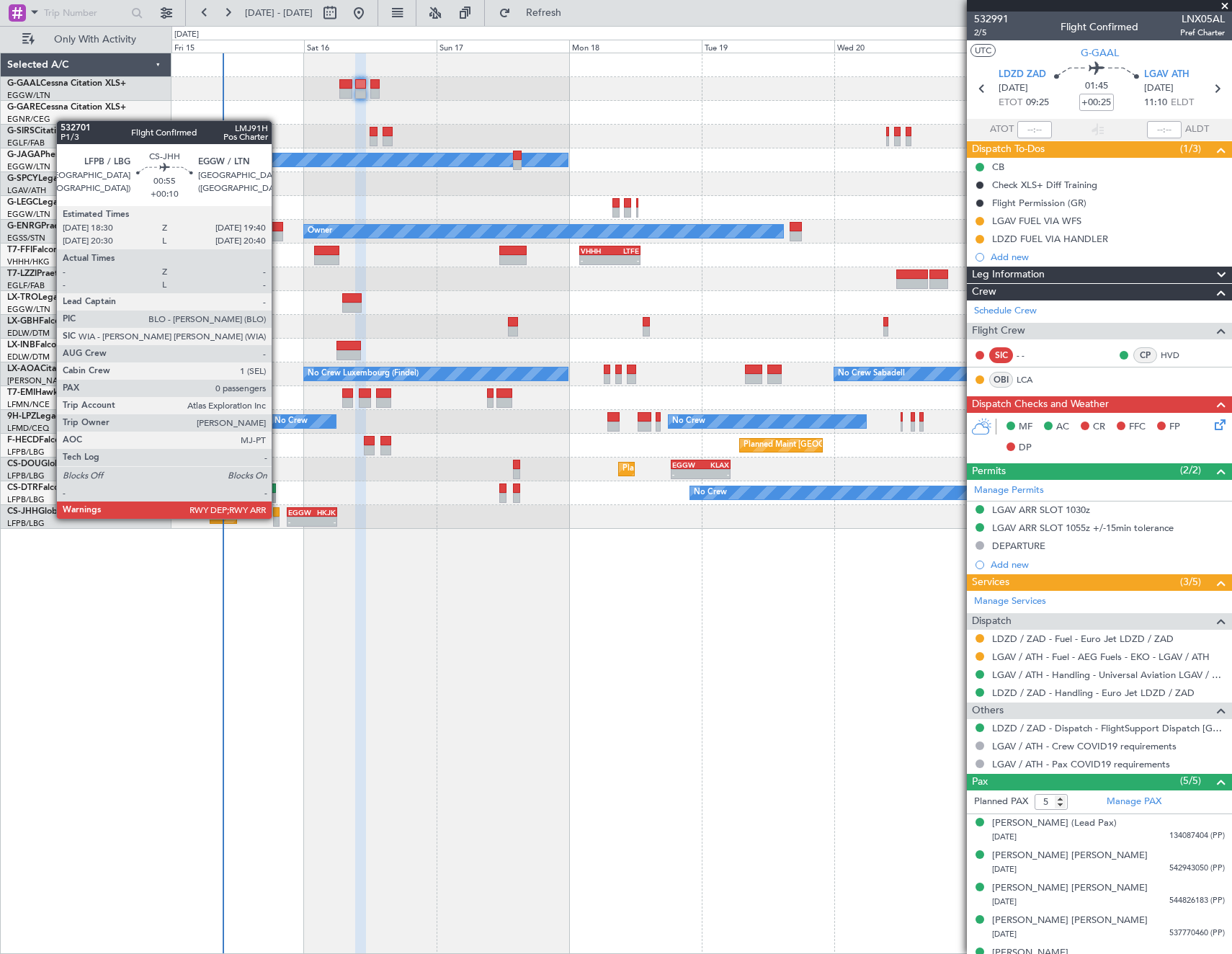
click at [278, 518] on div at bounding box center [276, 522] width 7 height 10
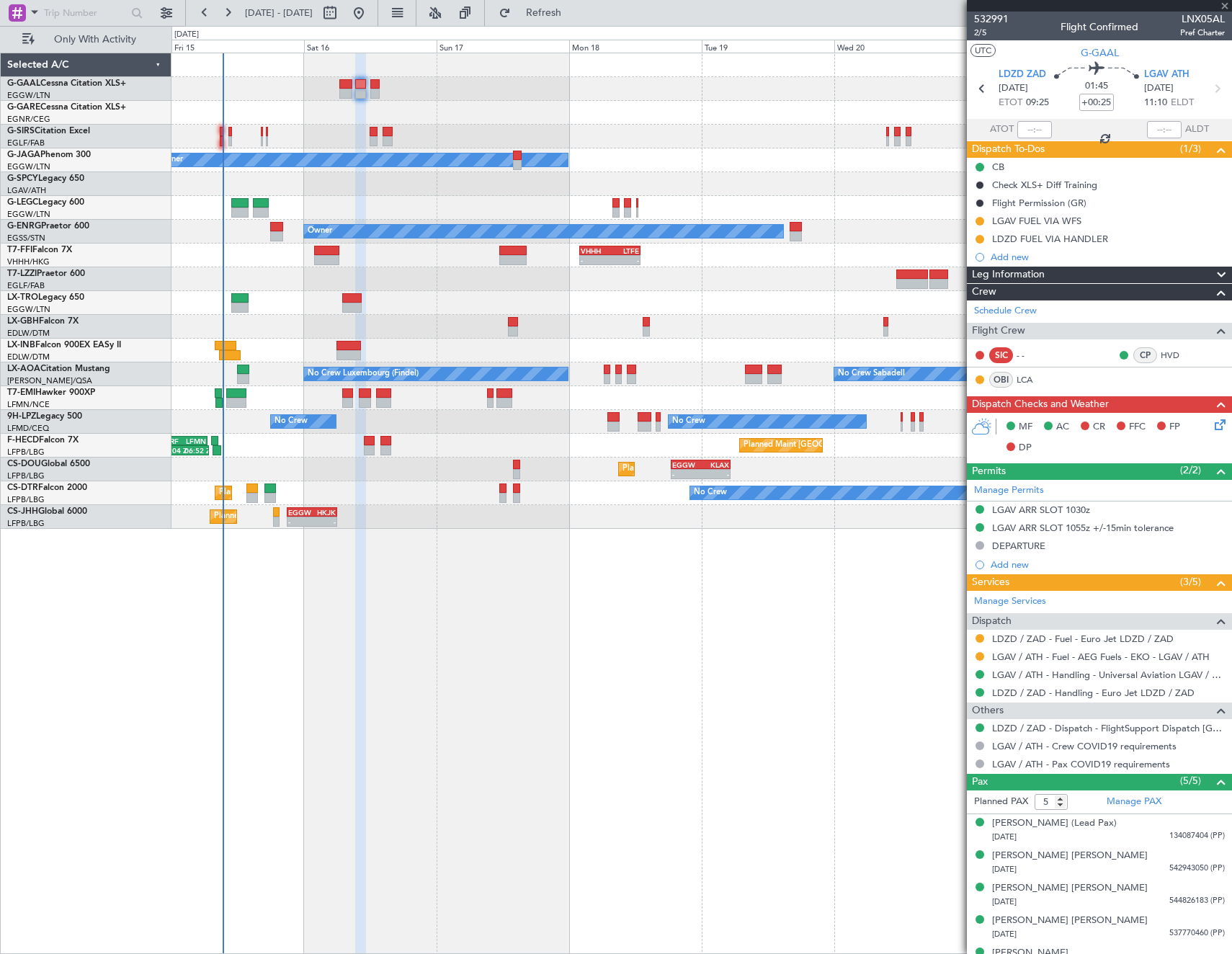
type input "+00:10"
type input "0"
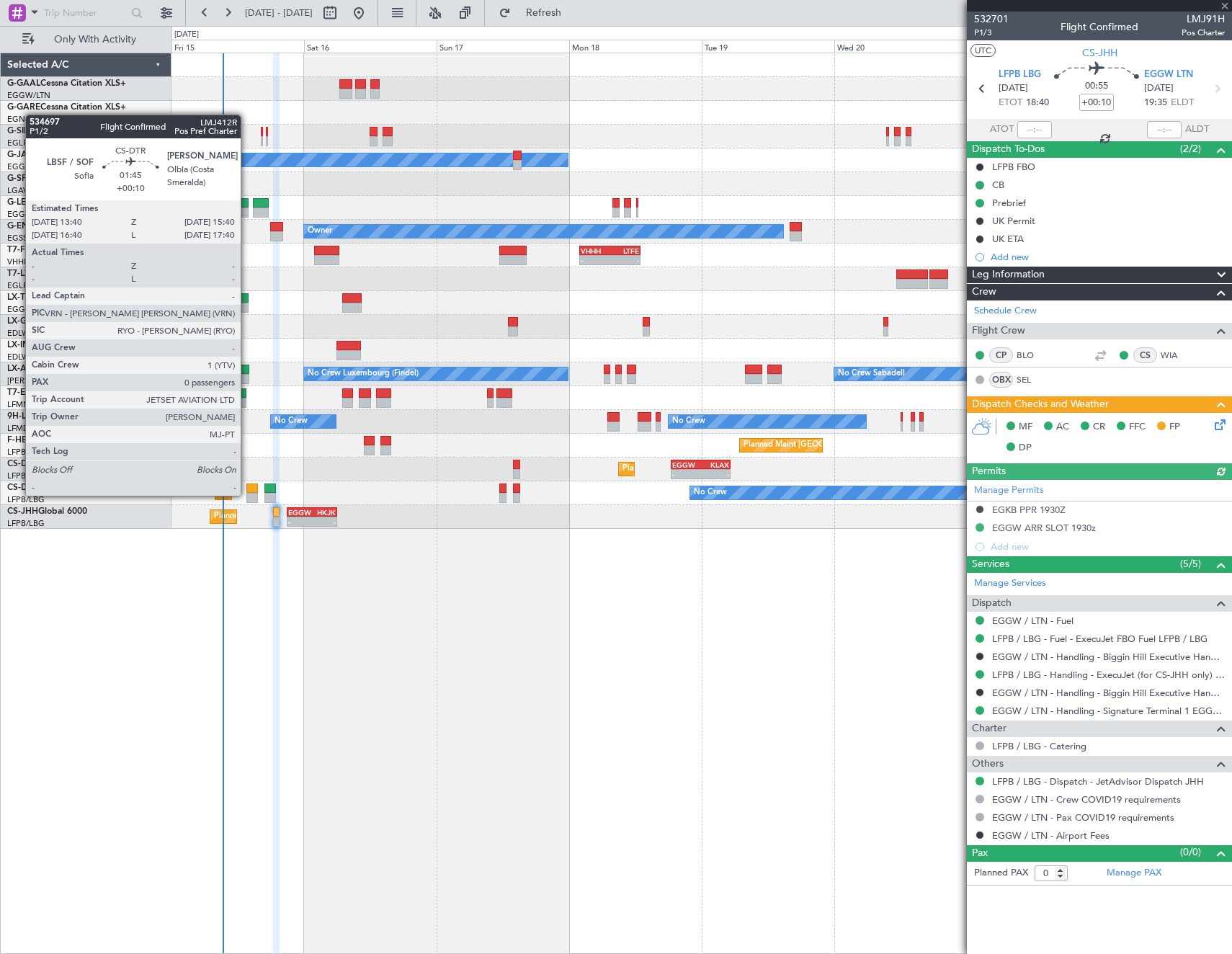
click at [248, 494] on div at bounding box center [253, 498] width 12 height 10
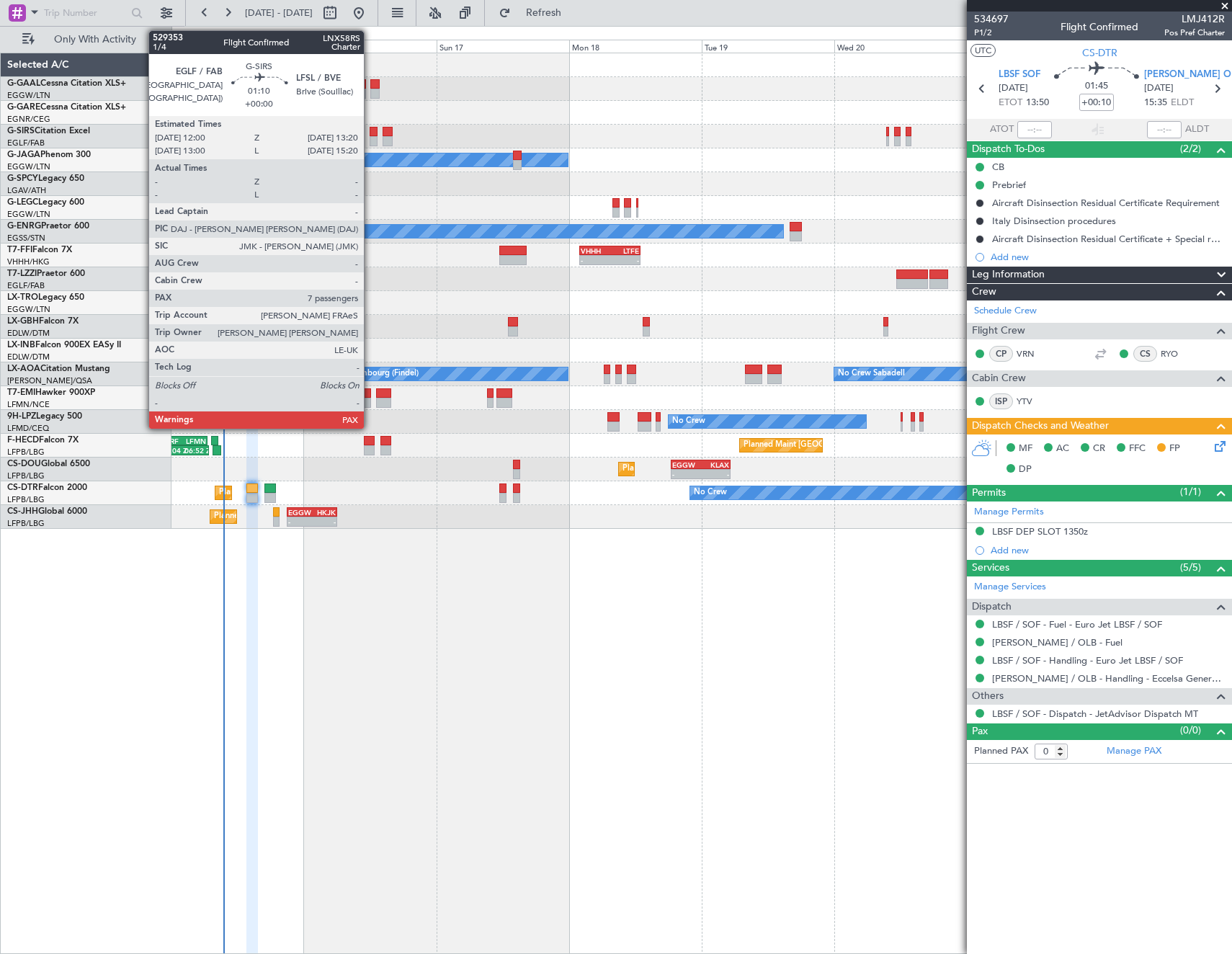
click at [371, 131] on div at bounding box center [374, 132] width 8 height 10
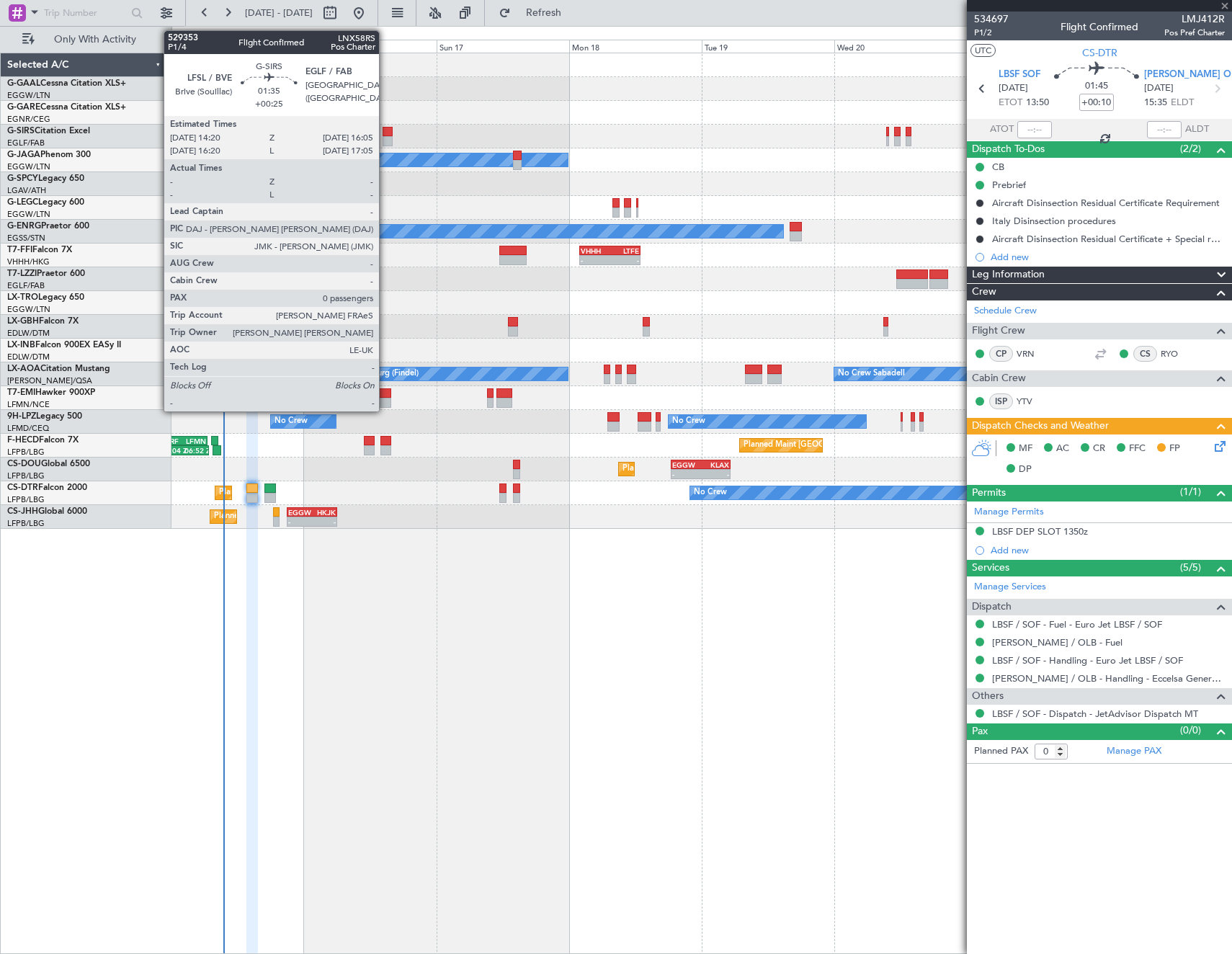
type input "7"
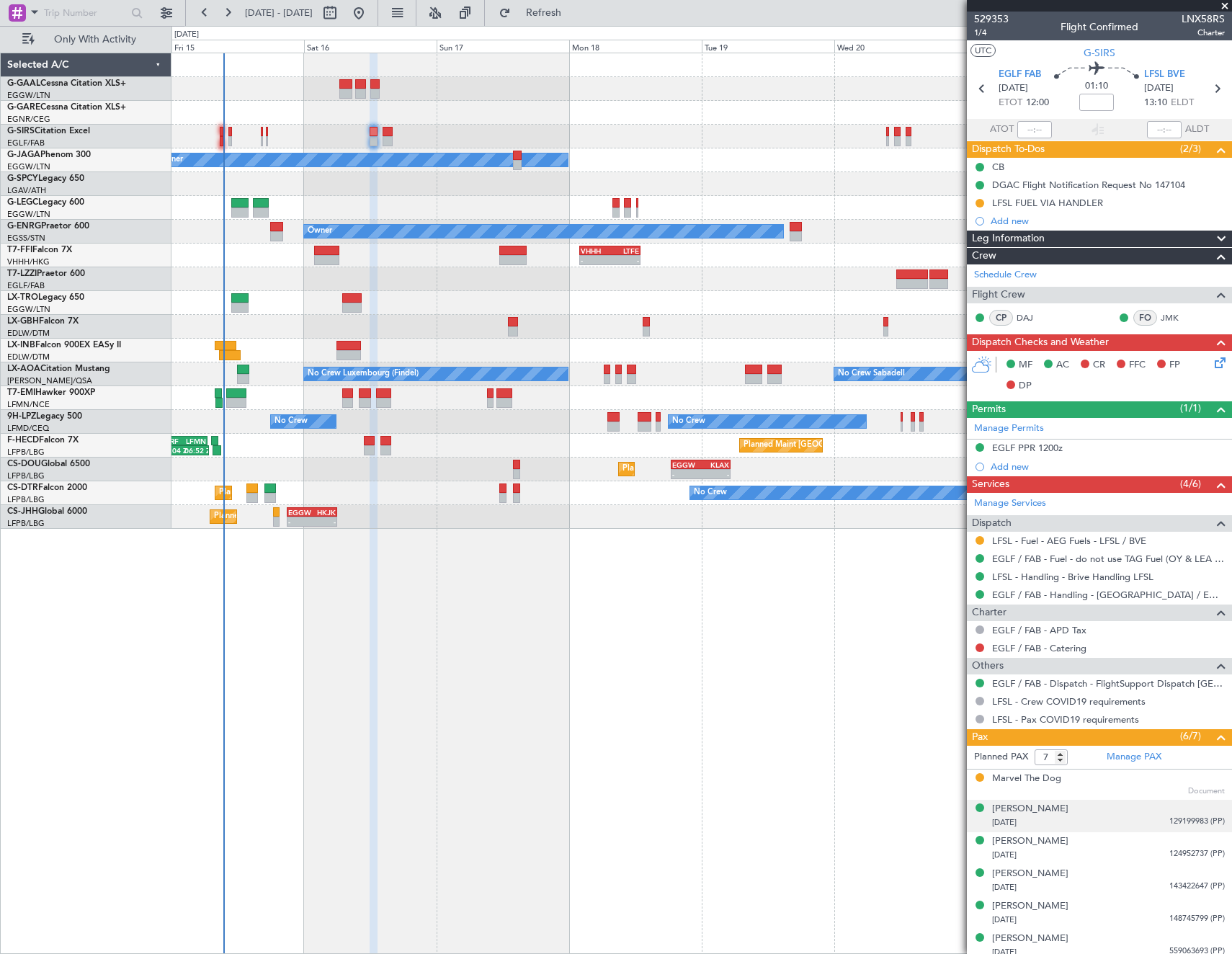
scroll to position [39, 0]
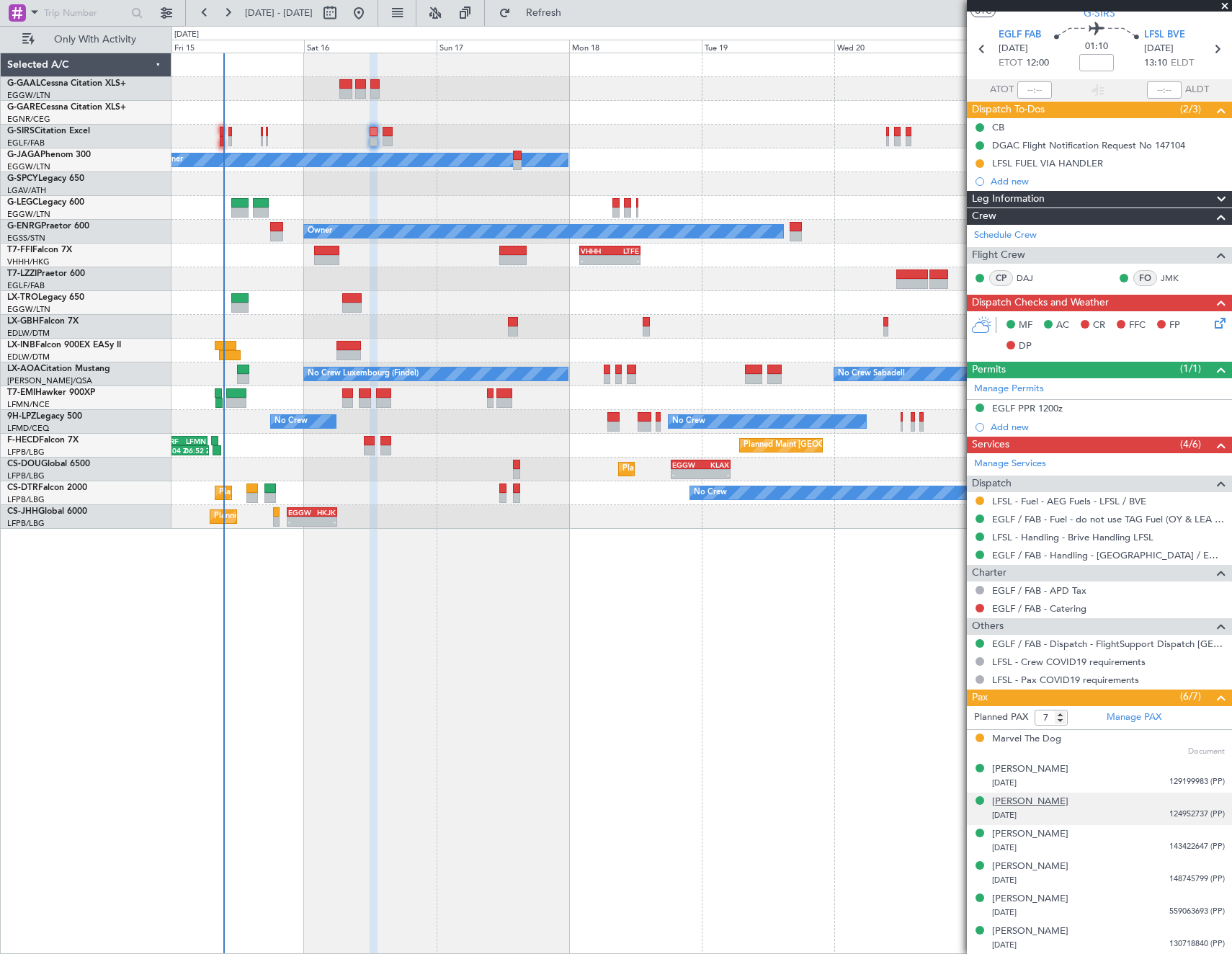
click at [1041, 803] on div "[PERSON_NAME]" at bounding box center [1030, 802] width 76 height 15
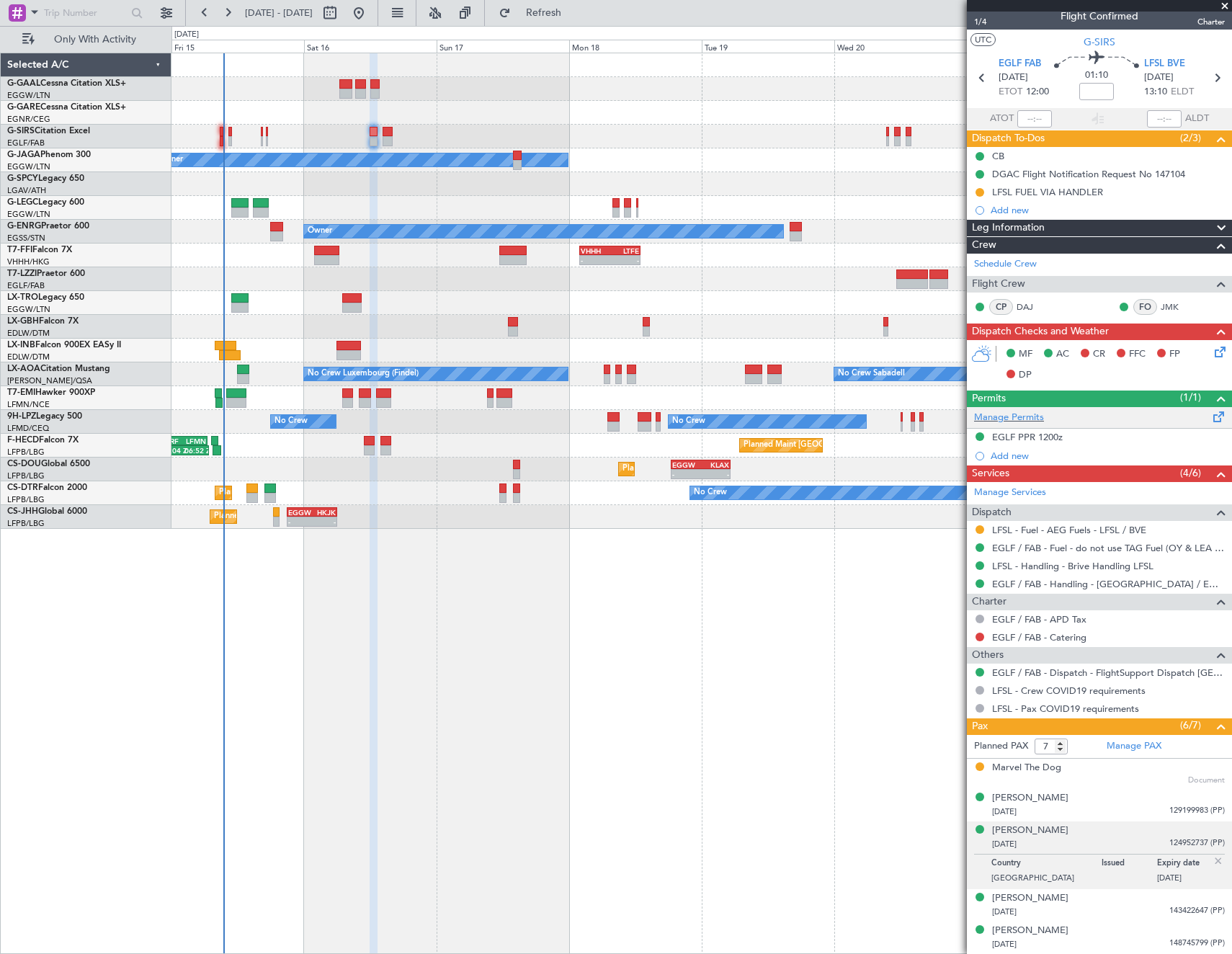
scroll to position [0, 0]
